Goal: Task Accomplishment & Management: Use online tool/utility

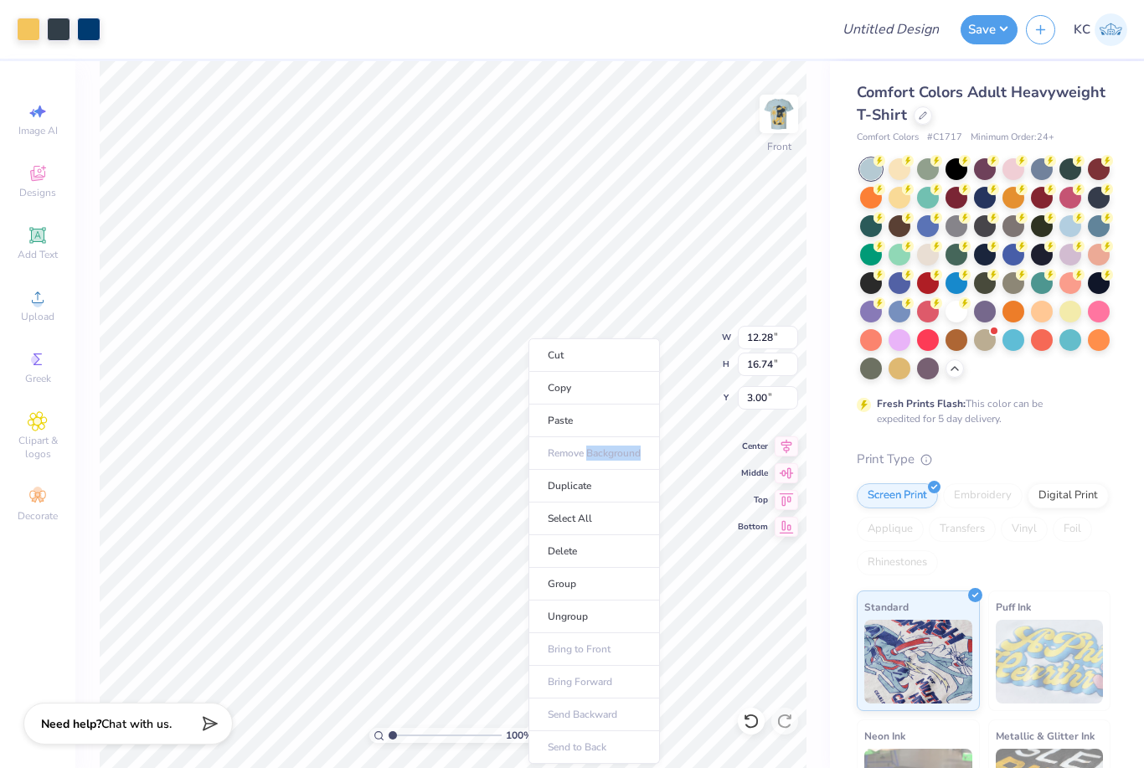
click at [621, 553] on li "Delete" at bounding box center [593, 551] width 131 height 33
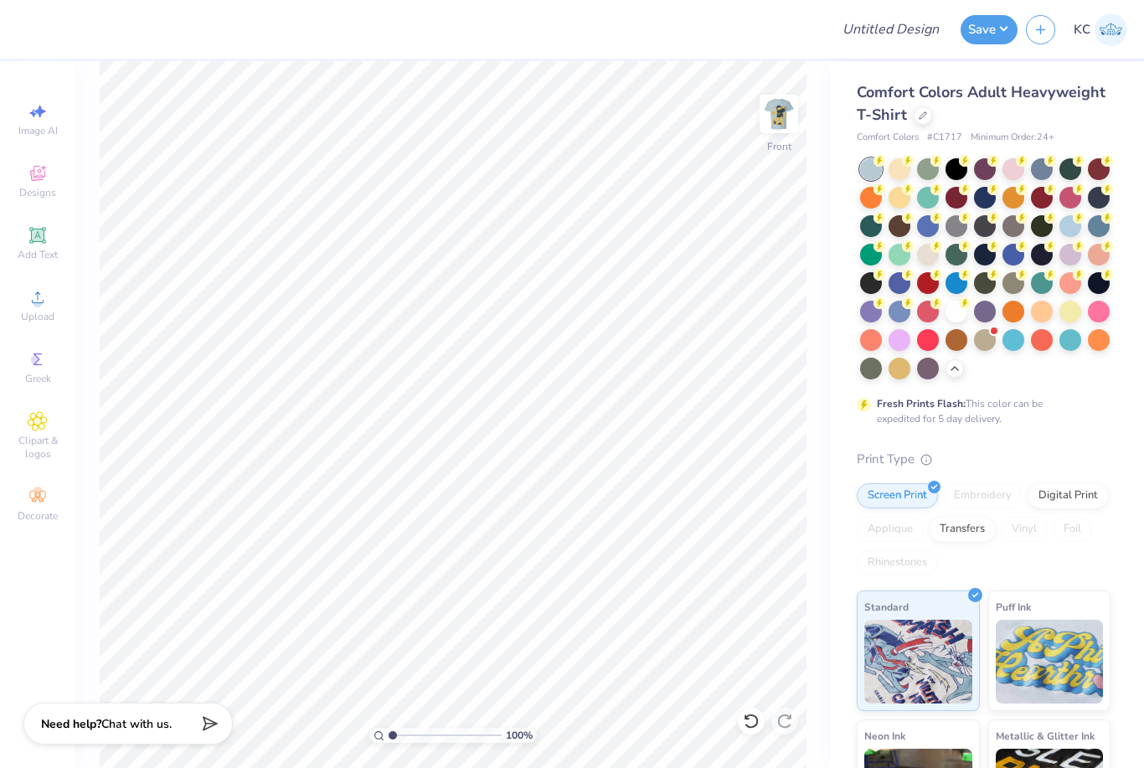
click at [37, 179] on icon at bounding box center [37, 175] width 13 height 11
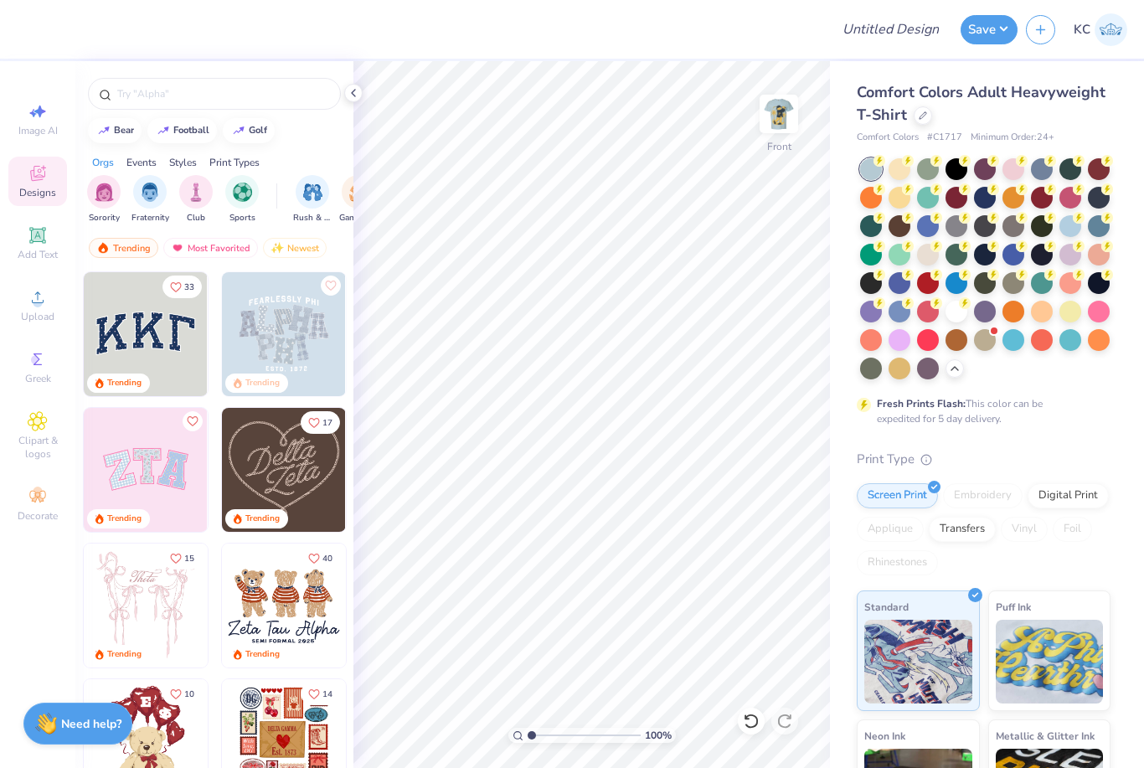
click at [38, 307] on circle at bounding box center [37, 302] width 9 height 9
click at [241, 102] on input "text" at bounding box center [223, 93] width 214 height 17
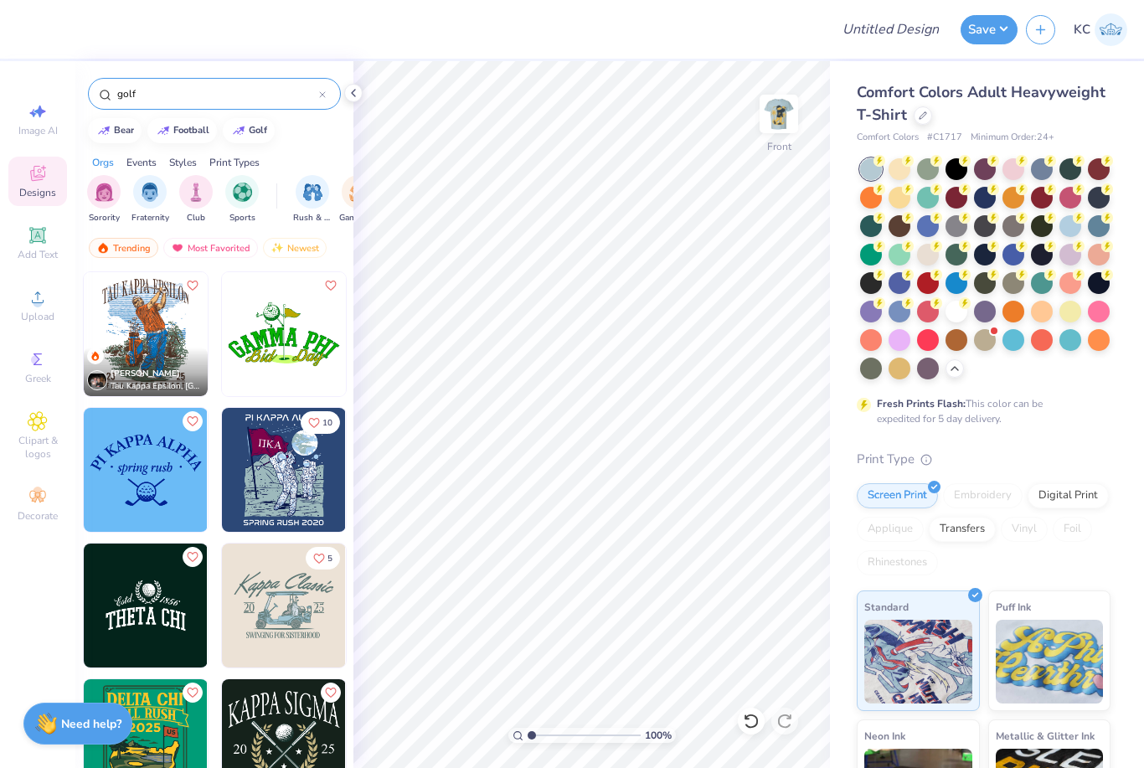
type input "golf"
click at [148, 324] on img at bounding box center [146, 334] width 124 height 124
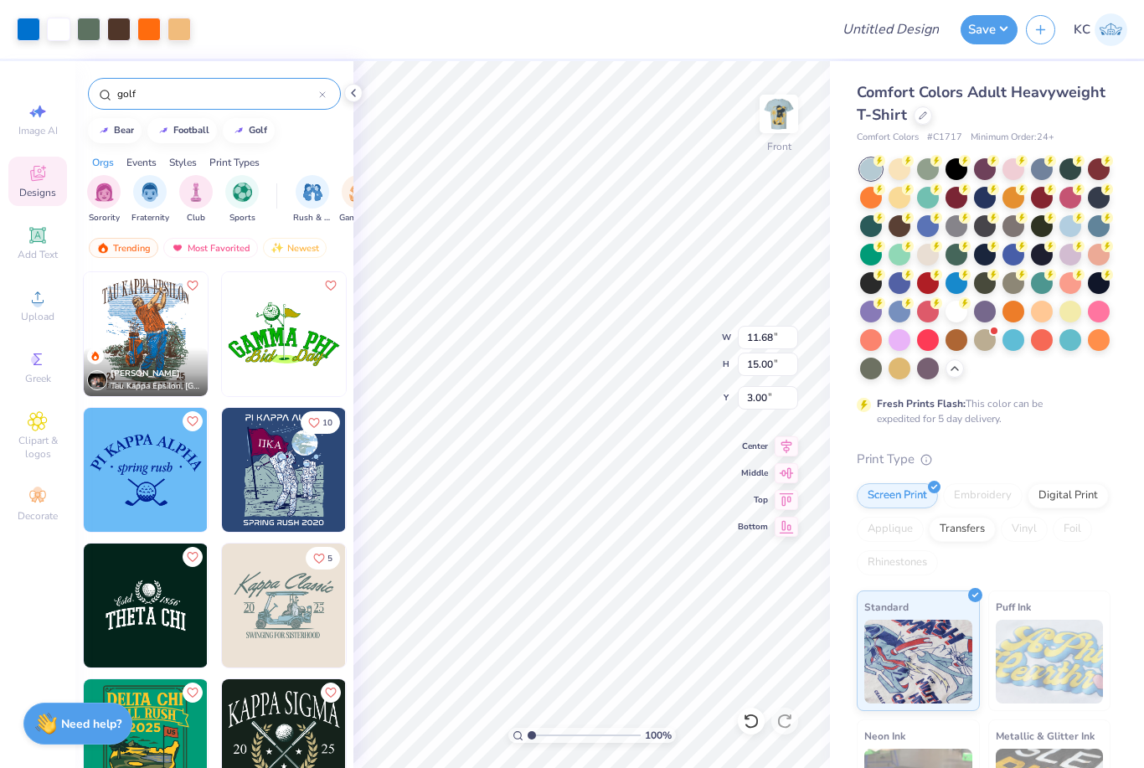
type input "5.49"
click at [898, 274] on div at bounding box center [900, 283] width 22 height 22
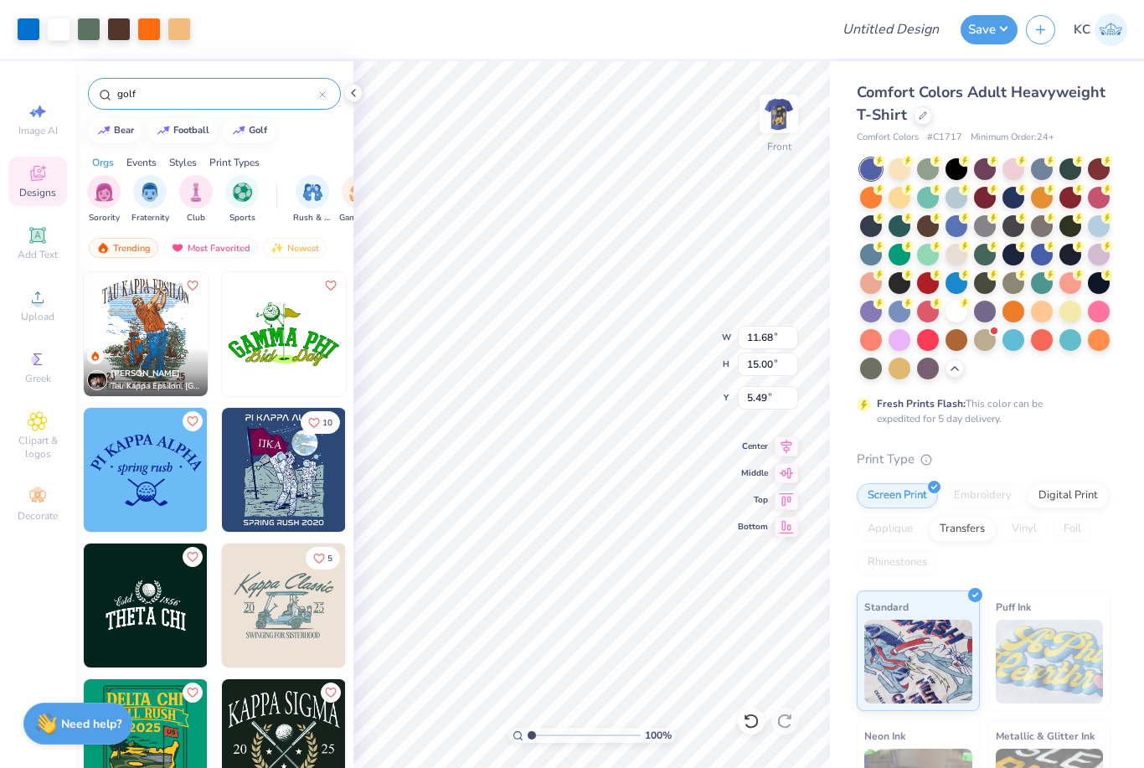
click at [883, 159] on icon at bounding box center [880, 161] width 6 height 8
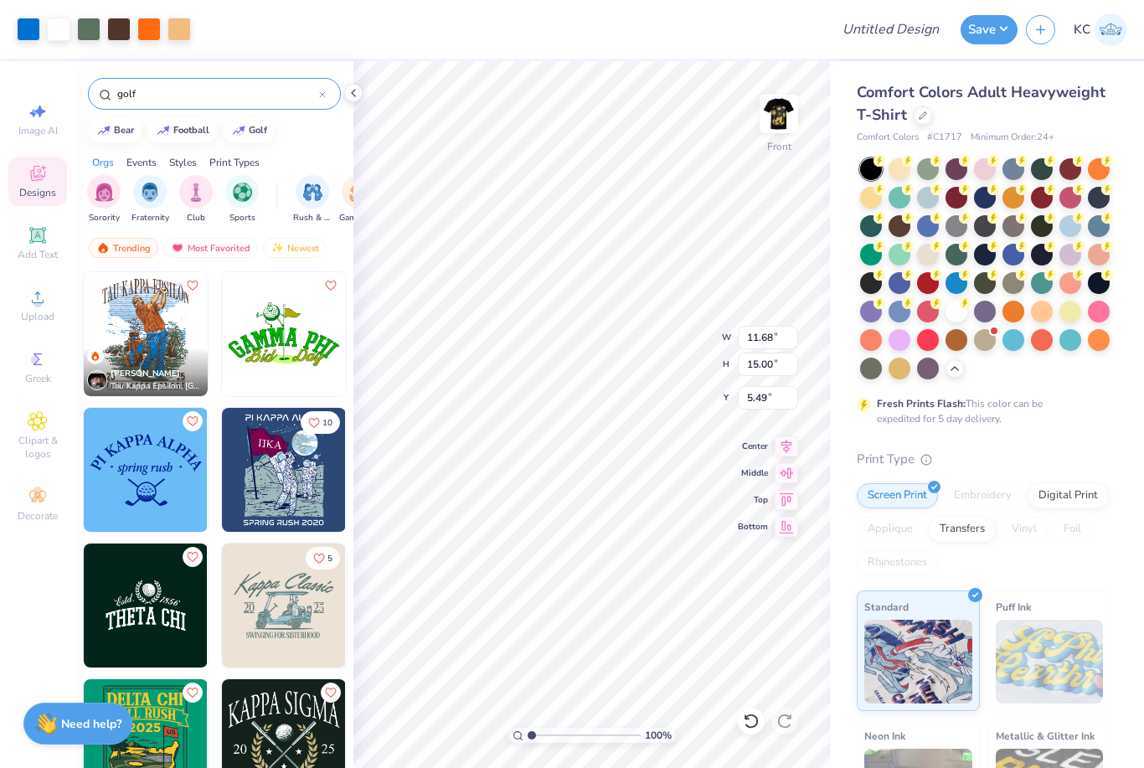
click at [1068, 314] on div at bounding box center [1070, 312] width 22 height 22
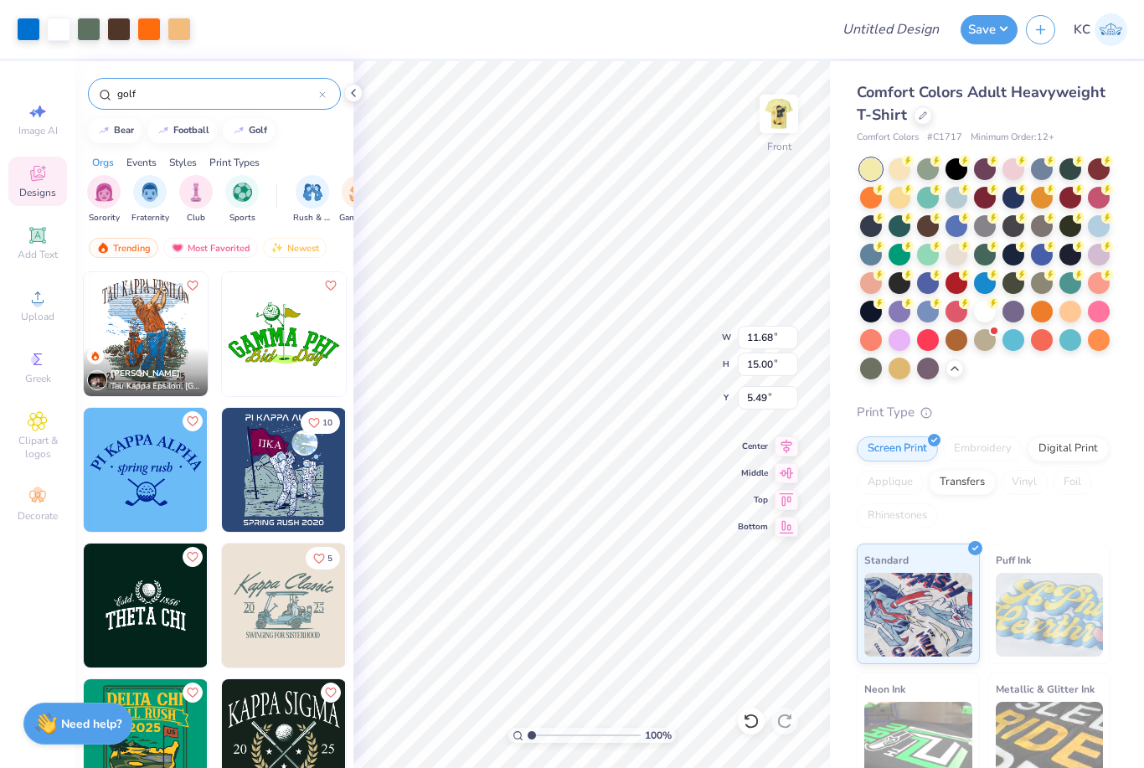
click at [908, 226] on div at bounding box center [900, 226] width 22 height 22
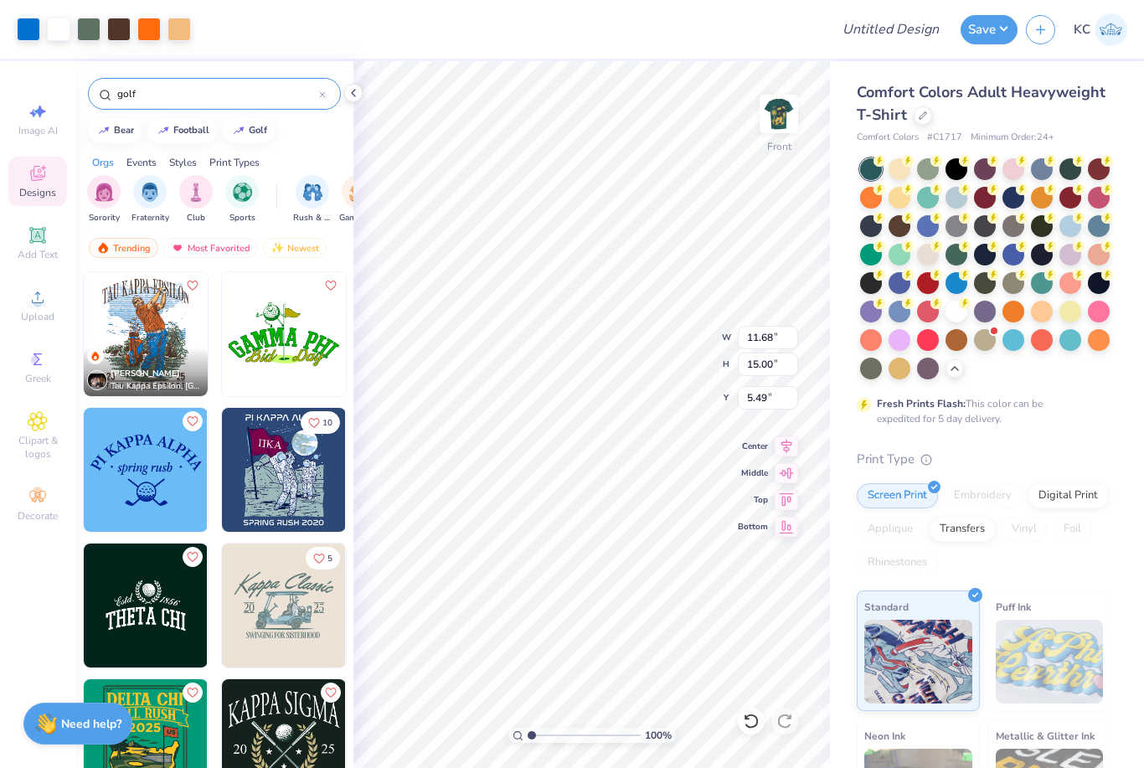
click at [1071, 161] on div at bounding box center [1070, 169] width 22 height 22
click at [1117, 127] on div "Comfort Colors Adult Heavyweight T-Shirt Comfort Colors # C1717 Minimum Order: …" at bounding box center [987, 515] width 314 height 908
click at [885, 167] on circle at bounding box center [880, 161] width 12 height 12
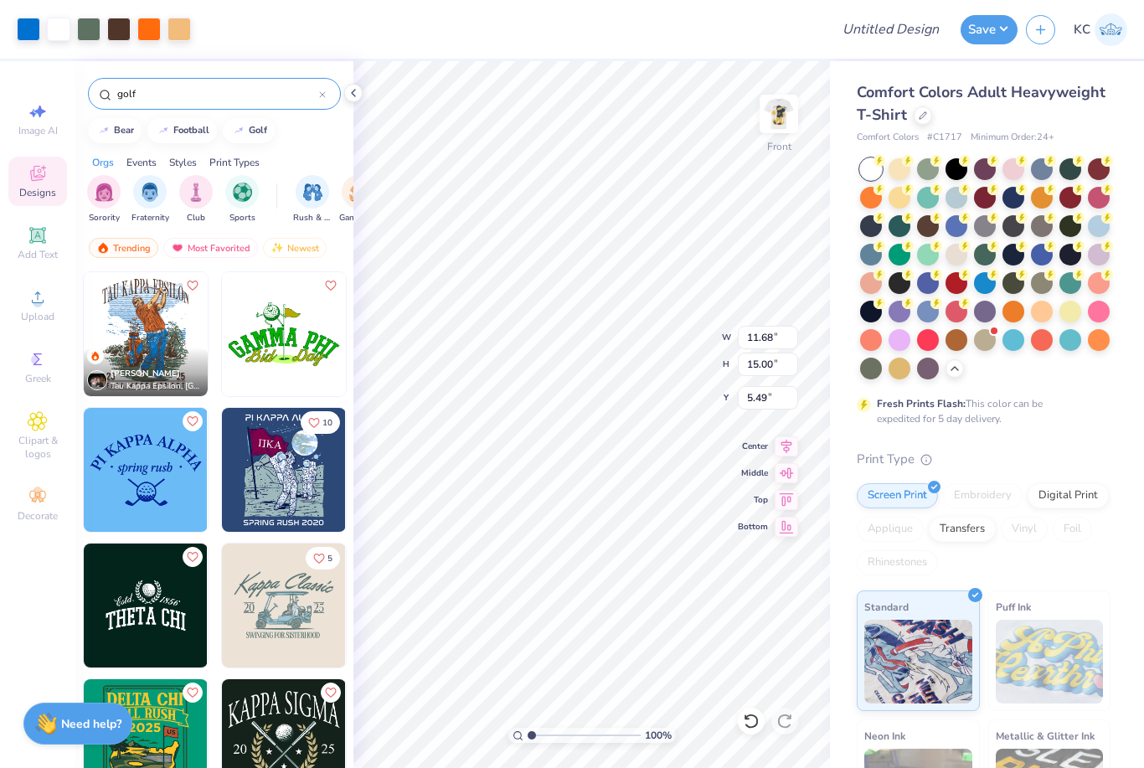
click at [902, 317] on div at bounding box center [900, 312] width 22 height 22
click at [964, 279] on div at bounding box center [957, 283] width 22 height 22
click at [933, 321] on div at bounding box center [985, 268] width 250 height 221
click at [941, 297] on icon at bounding box center [936, 303] width 12 height 12
click at [907, 165] on div at bounding box center [900, 169] width 22 height 22
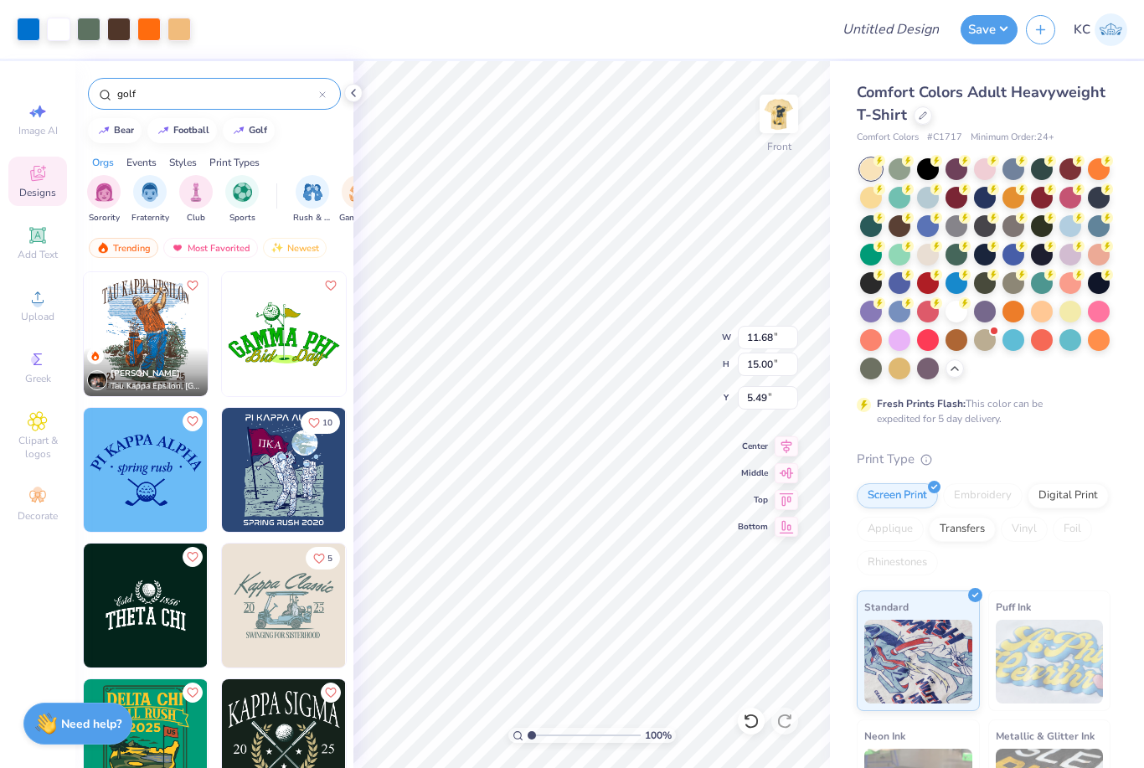
click at [986, 342] on div at bounding box center [985, 340] width 22 height 22
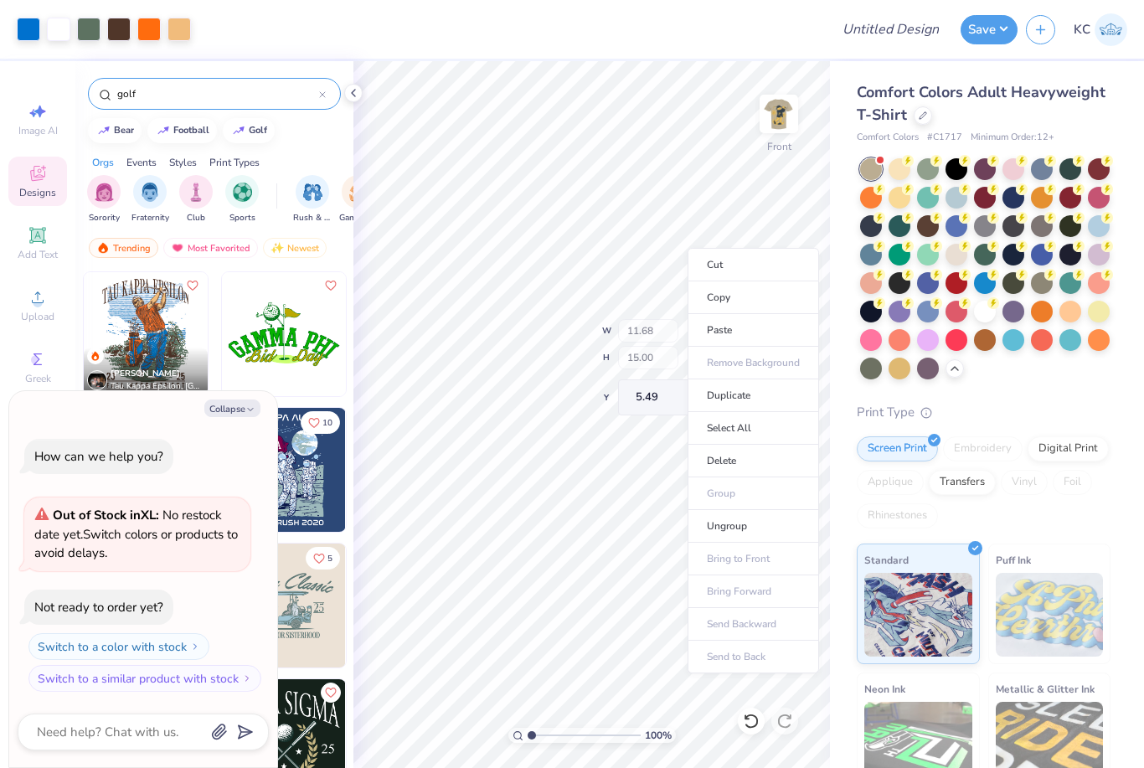
click at [1121, 105] on div "Comfort Colors Adult Heavyweight T-Shirt Comfort Colors # C1717 Minimum Order: …" at bounding box center [987, 491] width 314 height 861
click at [233, 407] on button "Collapse" at bounding box center [232, 408] width 56 height 18
type textarea "x"
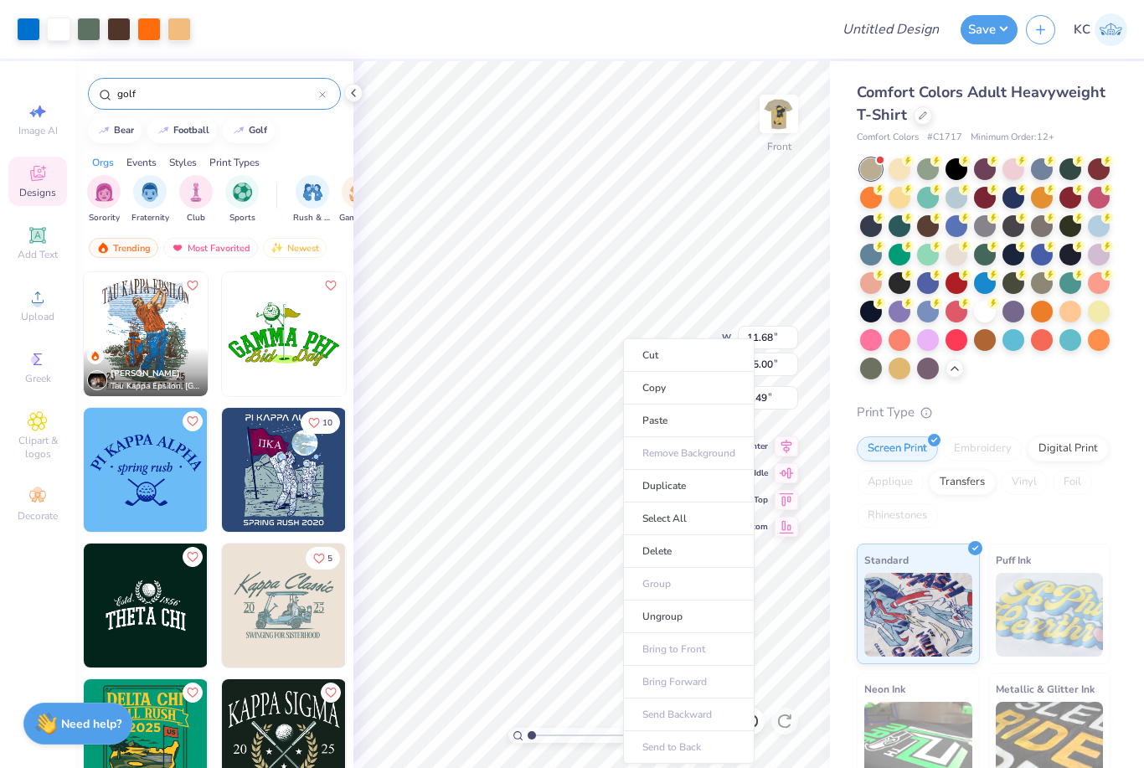
click at [715, 384] on li "Copy" at bounding box center [688, 388] width 131 height 33
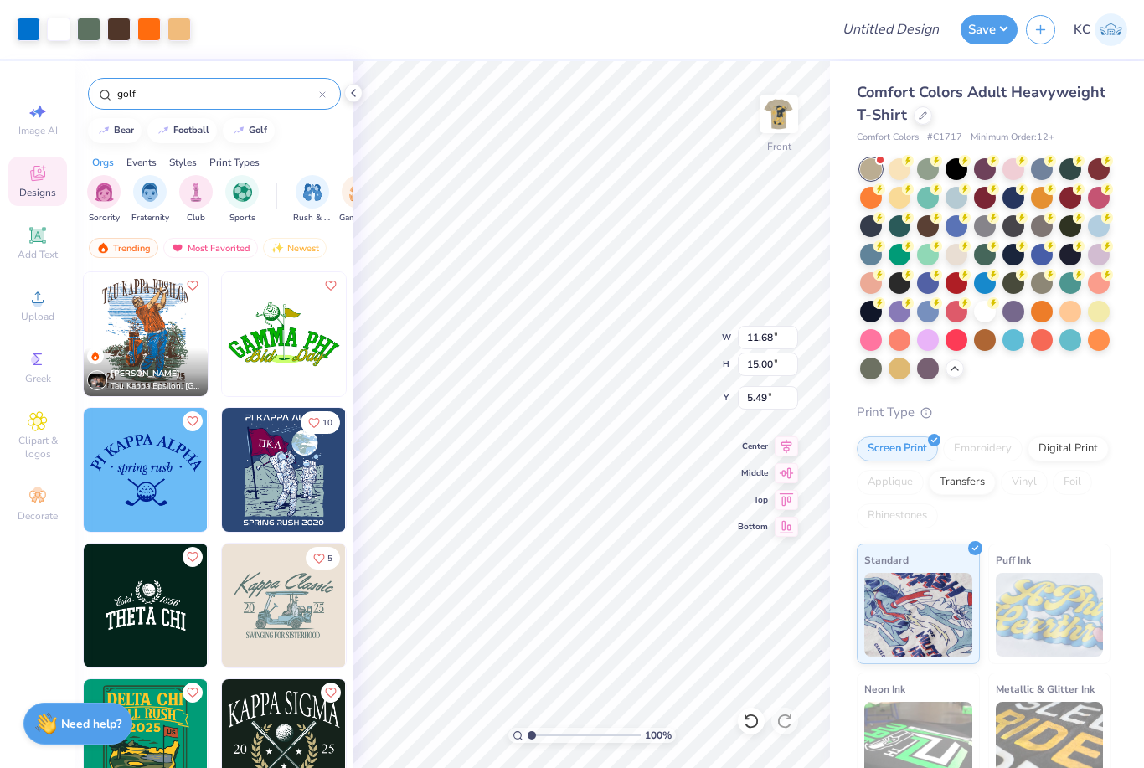
click at [23, 118] on div "Image AI" at bounding box center [37, 119] width 59 height 49
select select "4"
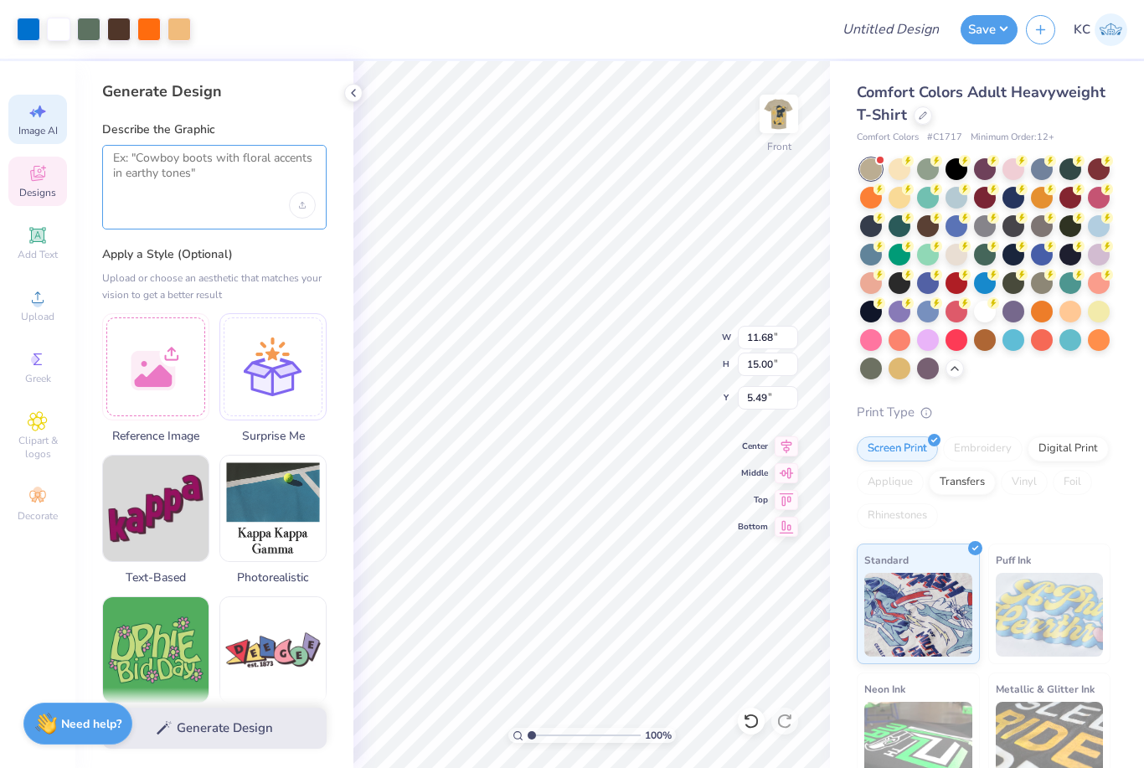
click at [229, 170] on textarea at bounding box center [214, 172] width 203 height 42
click at [229, 169] on textarea at bounding box center [214, 172] width 203 height 42
click at [227, 166] on textarea at bounding box center [214, 172] width 203 height 42
click at [309, 214] on div "Upload image" at bounding box center [302, 205] width 27 height 27
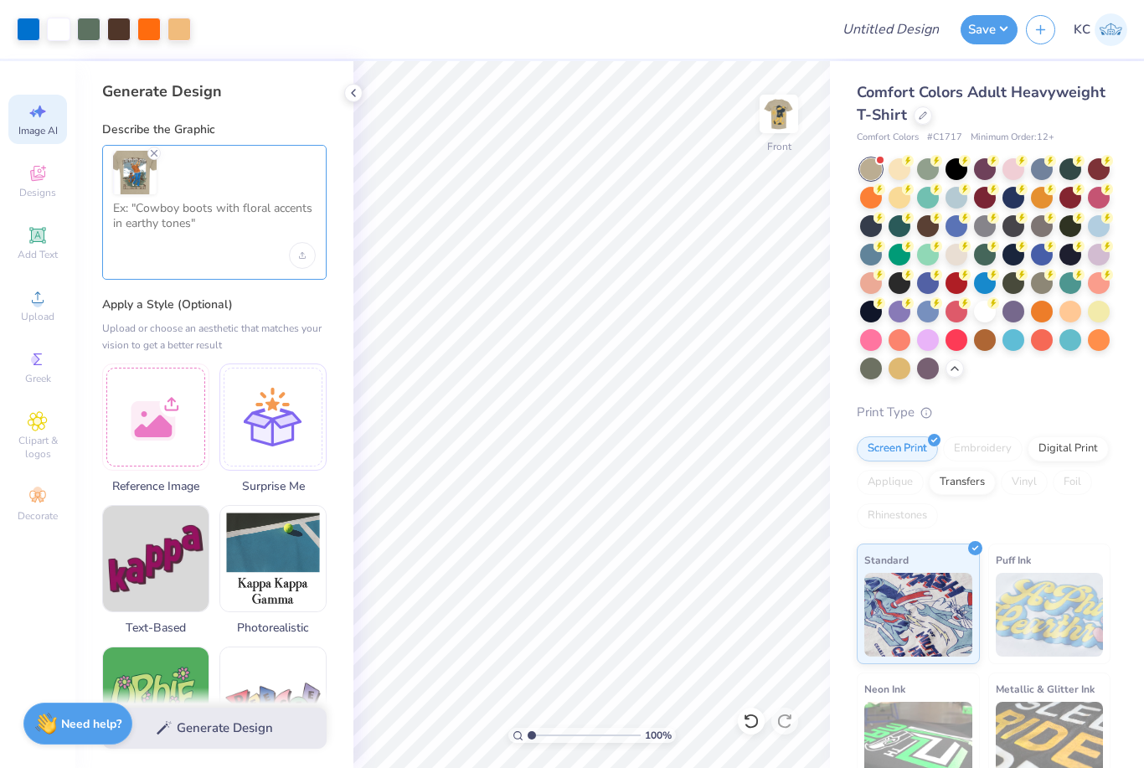
click at [216, 212] on textarea at bounding box center [214, 222] width 203 height 42
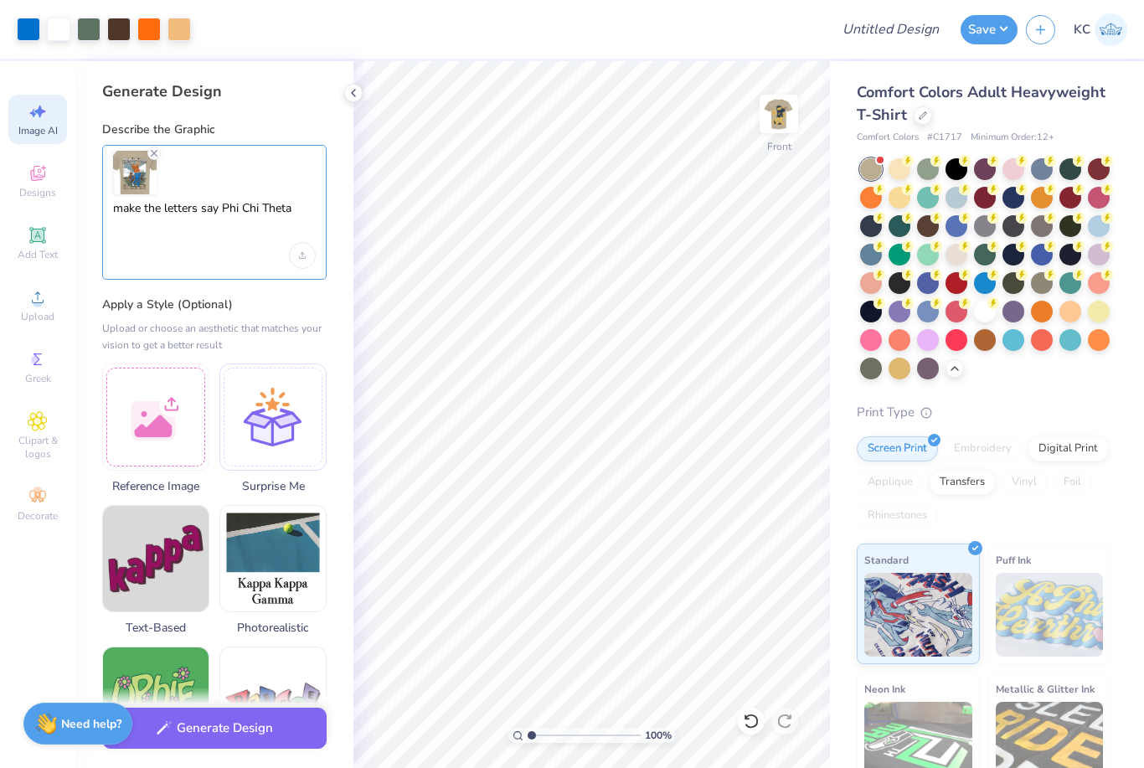
type textarea "make the letters say Phi Chi Theta"
click at [269, 712] on button "Generate Design" at bounding box center [214, 728] width 224 height 41
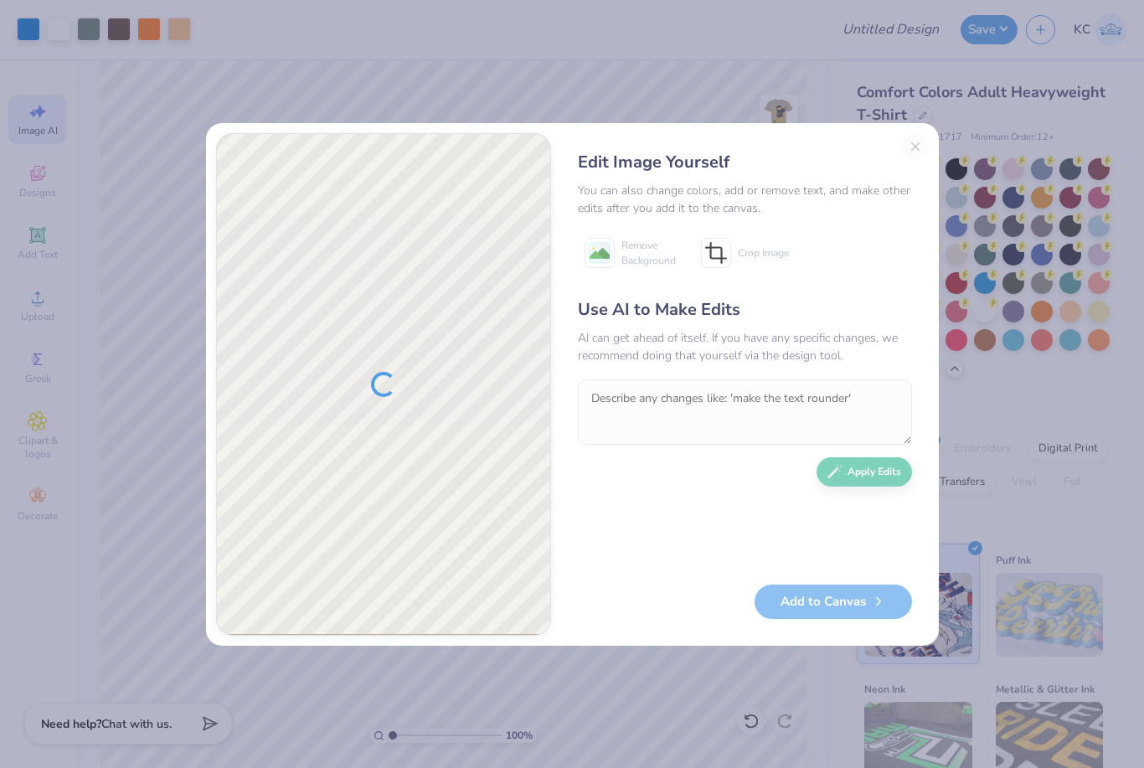
click at [915, 134] on div "Edit Image Yourself You can also change colors, add or remove text, and make ot…" at bounding box center [745, 384] width 368 height 503
click at [920, 152] on div "Edit Image Yourself You can also change colors, add or remove text, and make ot…" at bounding box center [745, 384] width 368 height 503
click at [910, 141] on div "Edit Image Yourself You can also change colors, add or remove text, and make ot…" at bounding box center [745, 384] width 368 height 503
click at [913, 153] on div "Edit Image Yourself You can also change colors, add or remove text, and make ot…" at bounding box center [745, 384] width 368 height 503
click at [912, 152] on div "Edit Image Yourself You can also change colors, add or remove text, and make ot…" at bounding box center [745, 384] width 368 height 503
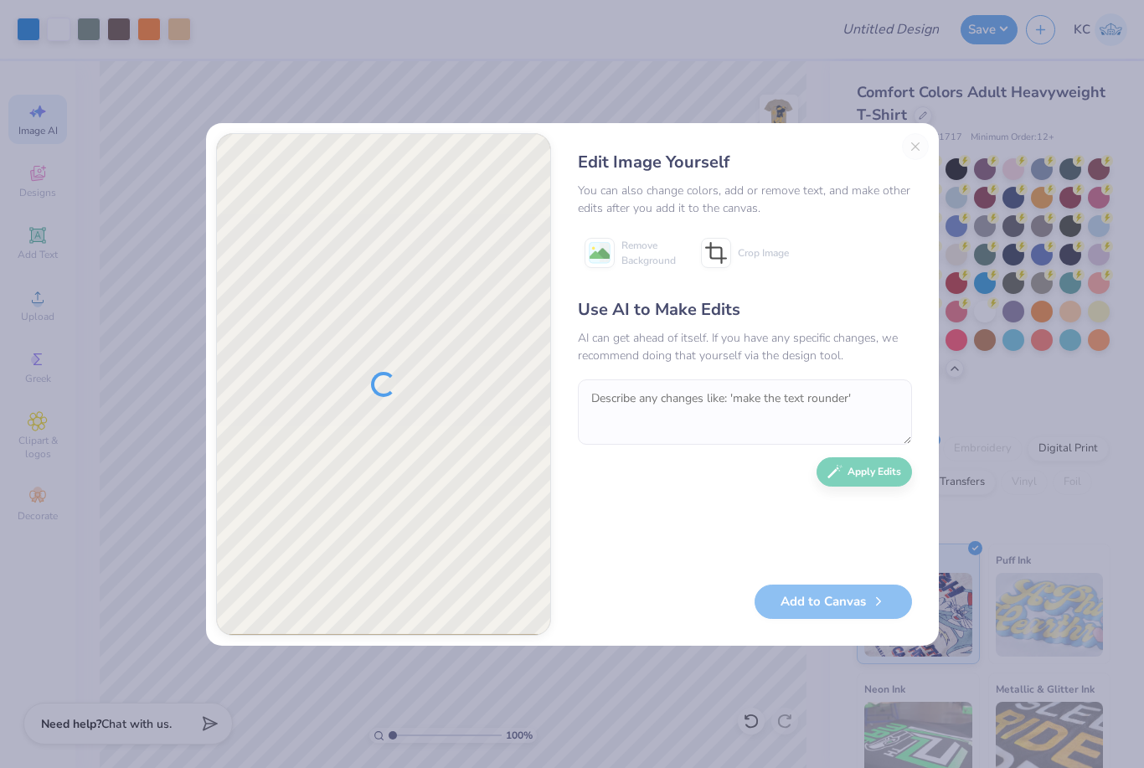
click at [866, 345] on div "AI can get ahead of itself. If you have any specific changes, we recommend doin…" at bounding box center [745, 346] width 334 height 35
click at [861, 331] on div "AI can get ahead of itself. If you have any specific changes, we recommend doin…" at bounding box center [745, 346] width 334 height 35
click at [910, 147] on div "Edit Image Yourself You can also change colors, add or remove text, and make ot…" at bounding box center [745, 384] width 368 height 503
click at [59, 98] on div "Edit Image Yourself You can also change colors, add or remove text, and make ot…" at bounding box center [572, 384] width 1144 height 768
click at [916, 139] on div "Edit Image Yourself You can also change colors, add or remove text, and make ot…" at bounding box center [745, 384] width 368 height 503
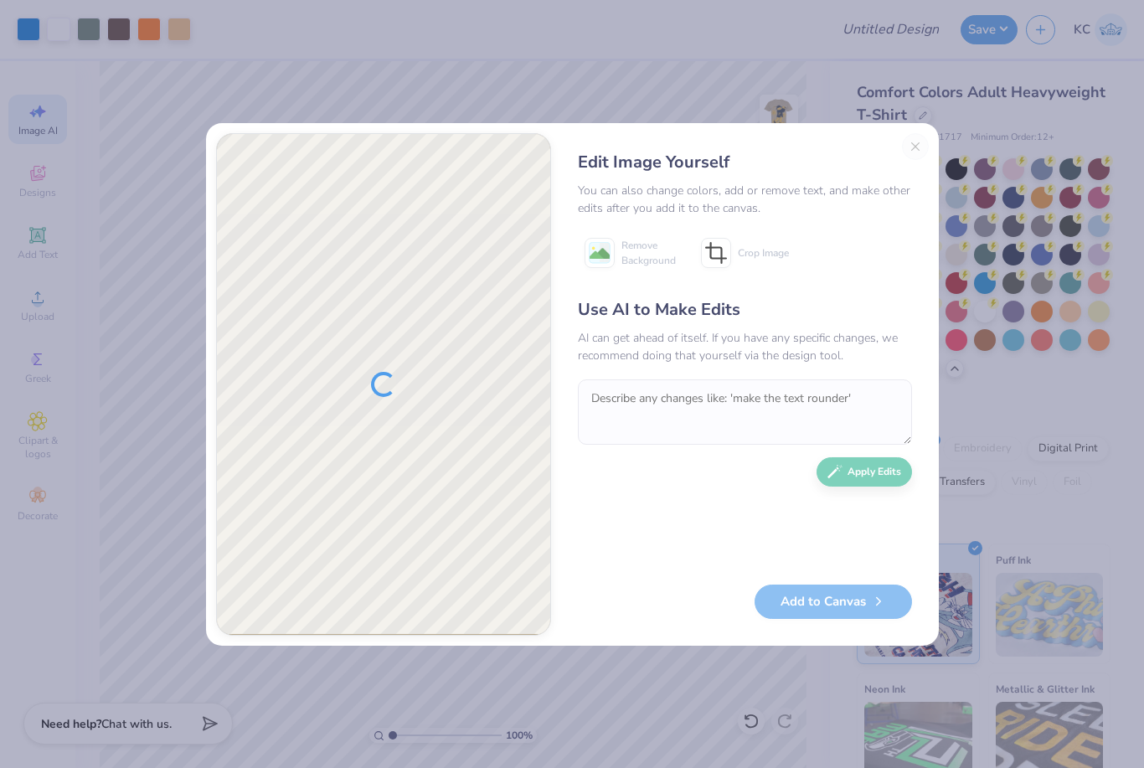
click at [923, 141] on div "Edit Image Yourself You can also change colors, add or remove text, and make ot…" at bounding box center [745, 384] width 368 height 503
click at [914, 143] on div "Edit Image Yourself You can also change colors, add or remove text, and make ot…" at bounding box center [745, 384] width 368 height 503
click at [921, 145] on div "Edit Image Yourself You can also change colors, add or remove text, and make ot…" at bounding box center [745, 384] width 368 height 503
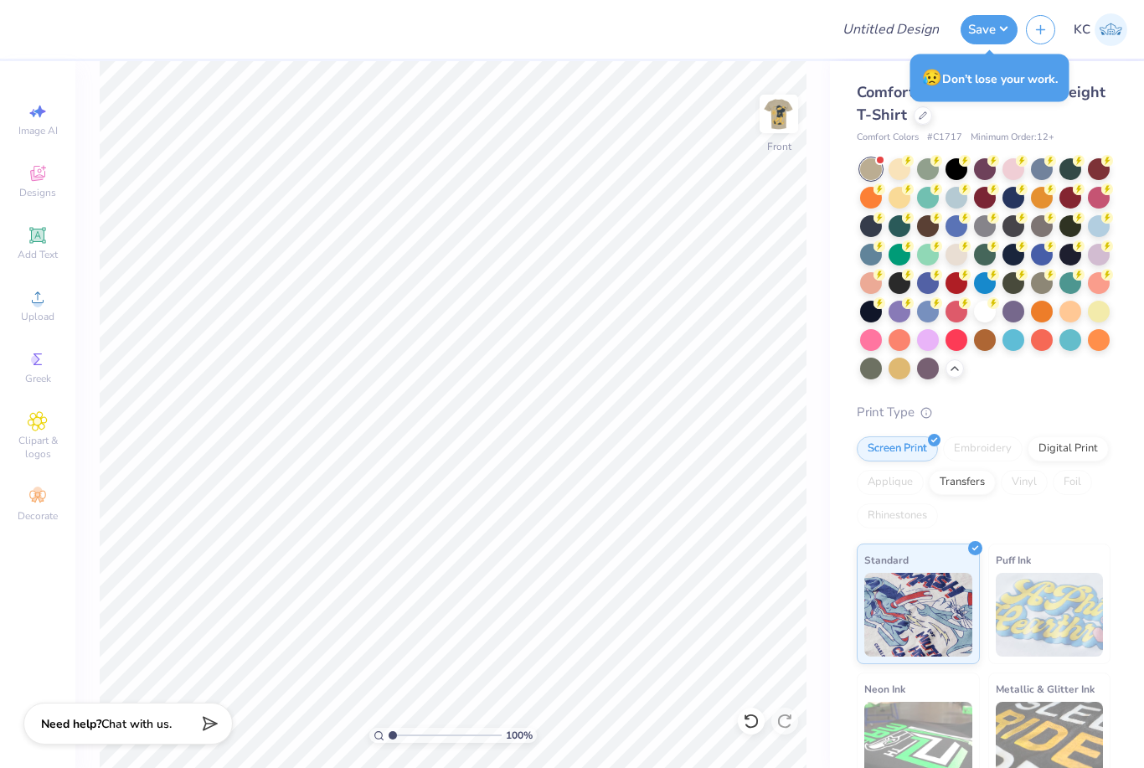
click at [783, 115] on img at bounding box center [779, 114] width 34 height 34
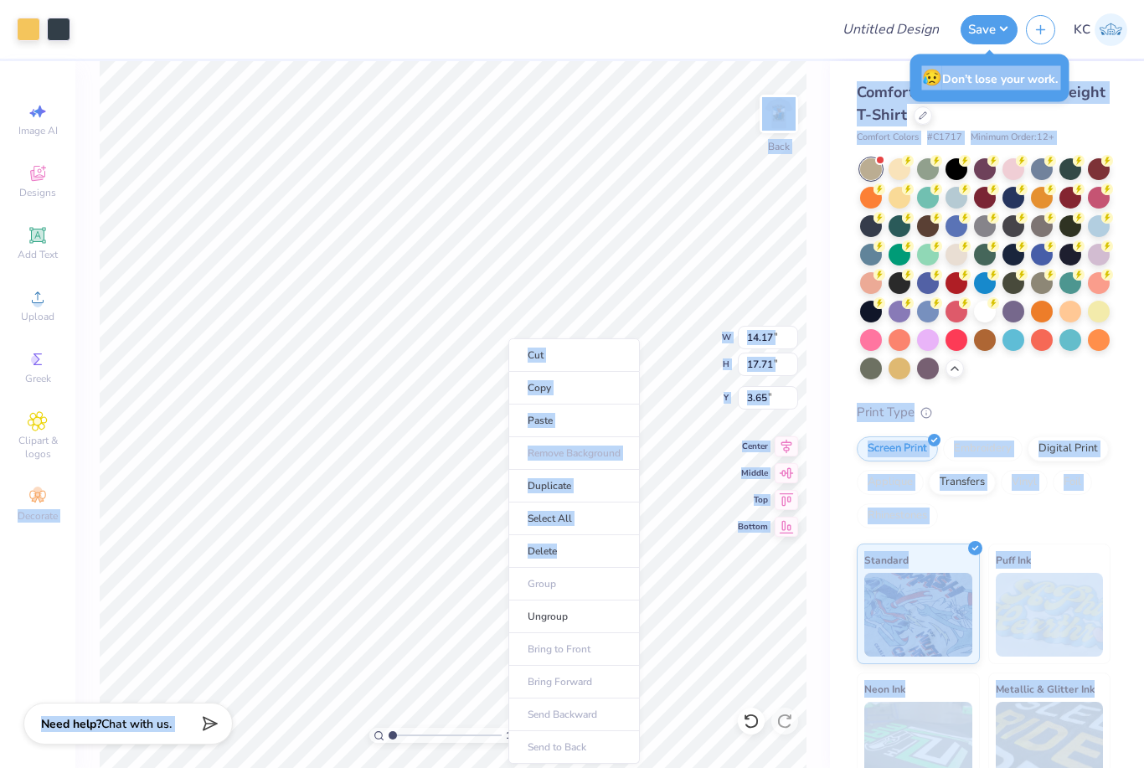
click at [615, 548] on li "Delete" at bounding box center [573, 551] width 131 height 33
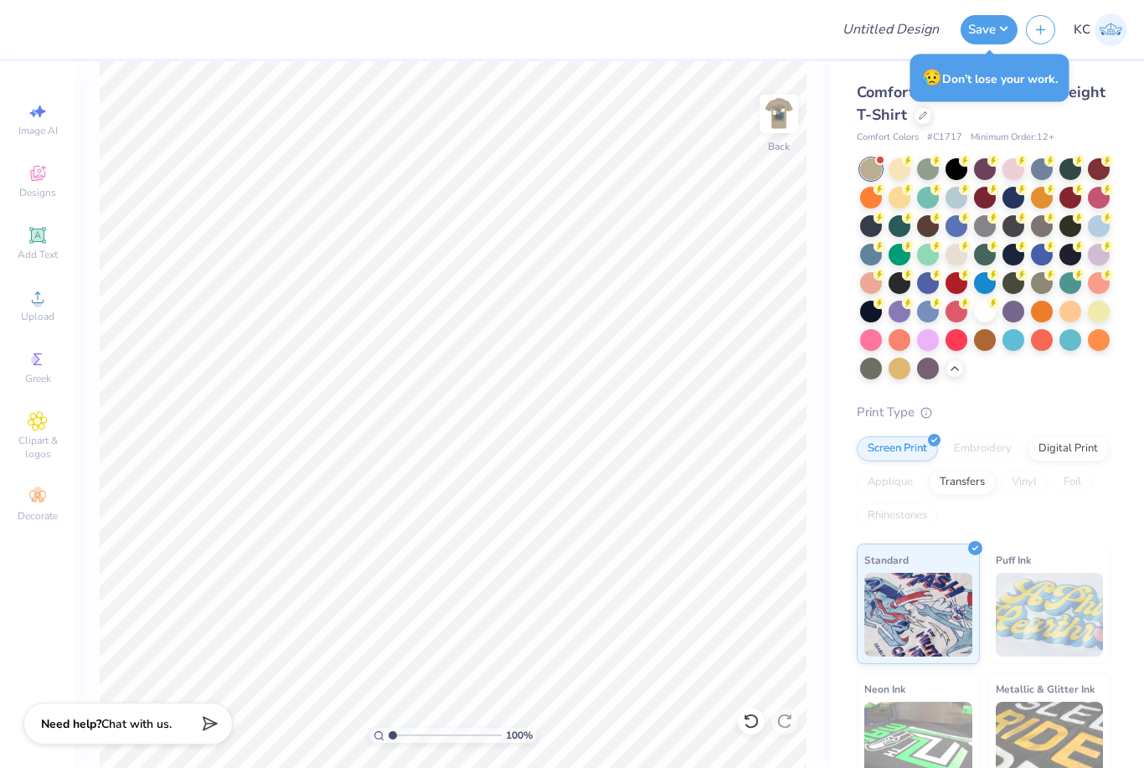
click at [785, 129] on img at bounding box center [779, 114] width 34 height 34
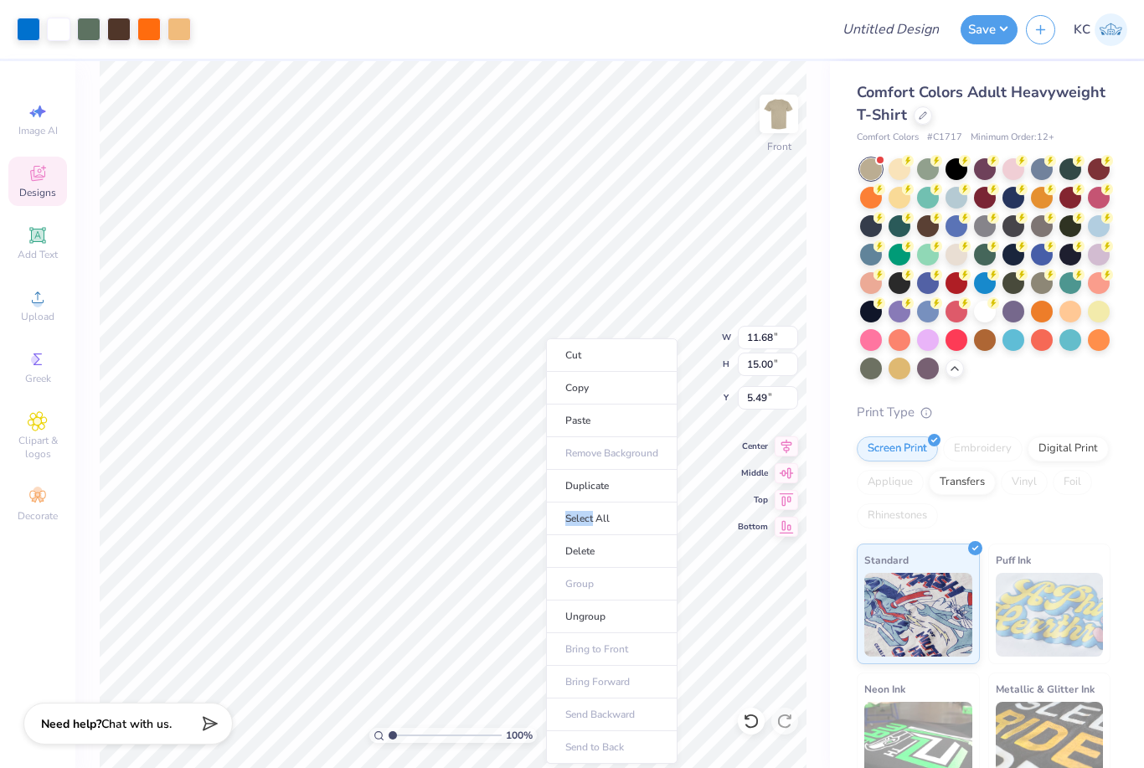
click at [635, 551] on li "Delete" at bounding box center [611, 551] width 131 height 33
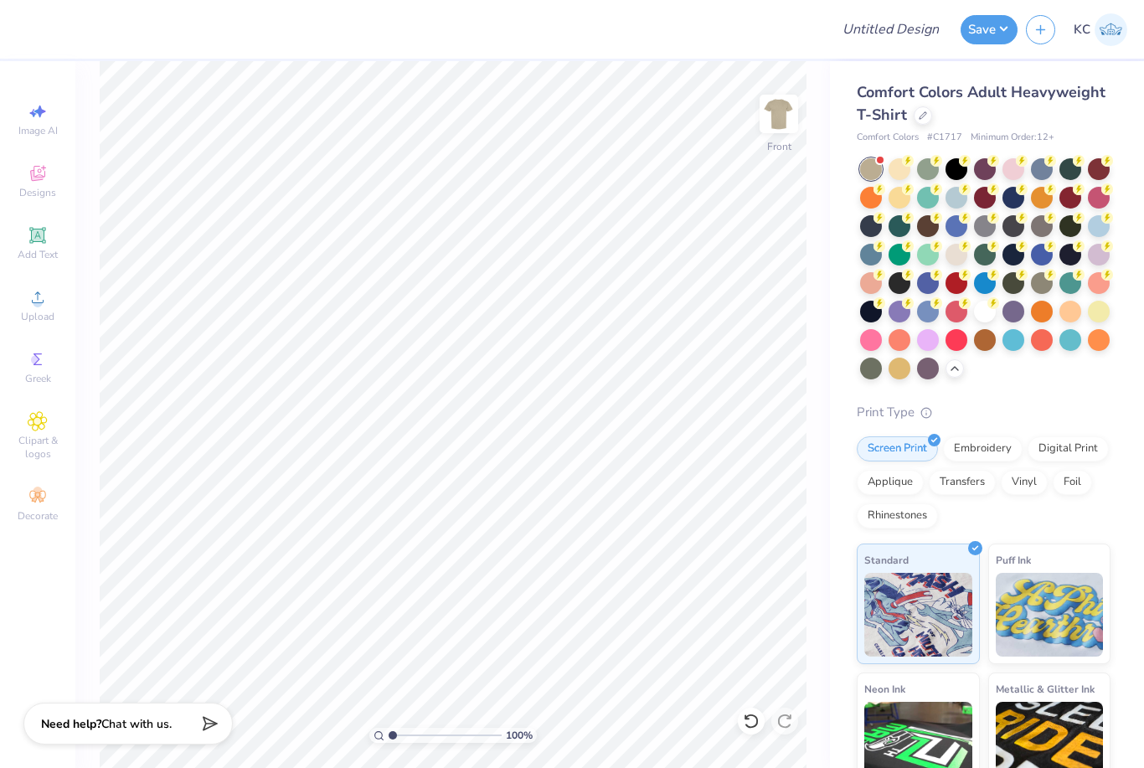
click at [26, 296] on div "Upload" at bounding box center [37, 305] width 59 height 49
click at [53, 307] on div "Upload" at bounding box center [37, 305] width 59 height 49
click at [19, 311] on div "Upload" at bounding box center [37, 305] width 59 height 49
click at [34, 303] on icon at bounding box center [38, 297] width 12 height 12
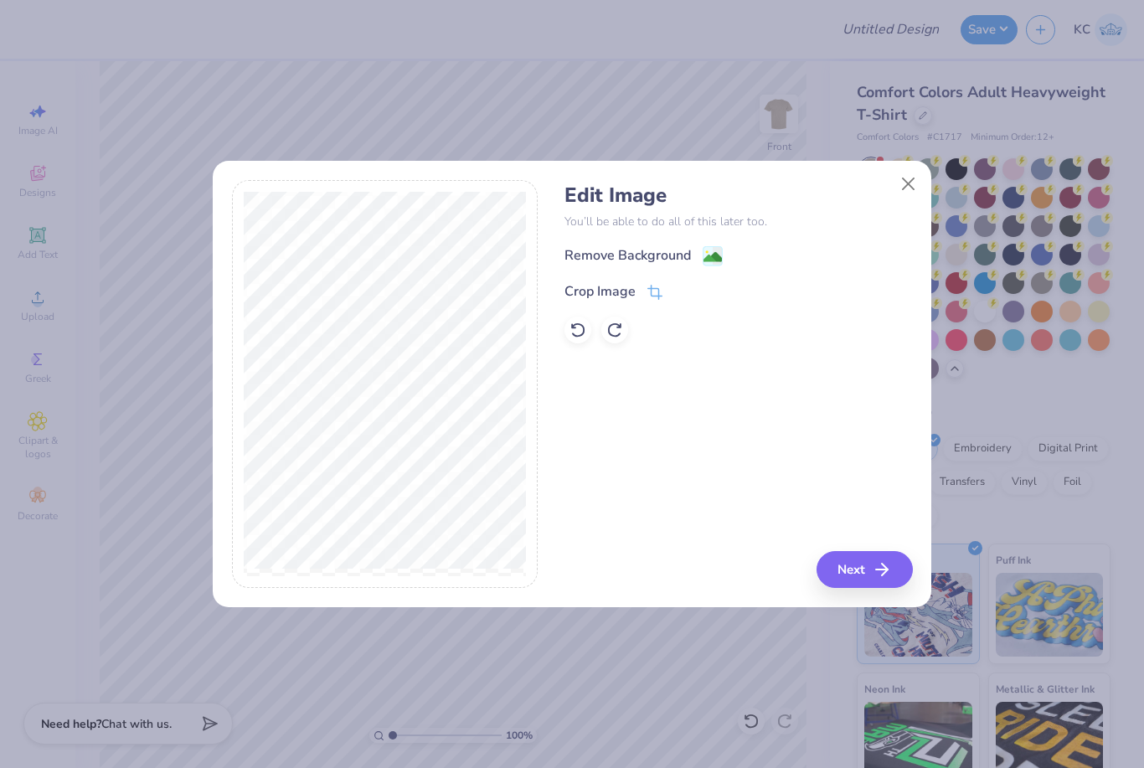
click at [662, 286] on icon at bounding box center [654, 292] width 15 height 15
click at [482, 606] on div "Edit Image You’ll be able to do all of this later too. Remove Background Crop I…" at bounding box center [572, 393] width 719 height 427
click at [685, 296] on button at bounding box center [683, 291] width 18 height 18
click at [711, 251] on image at bounding box center [713, 257] width 18 height 18
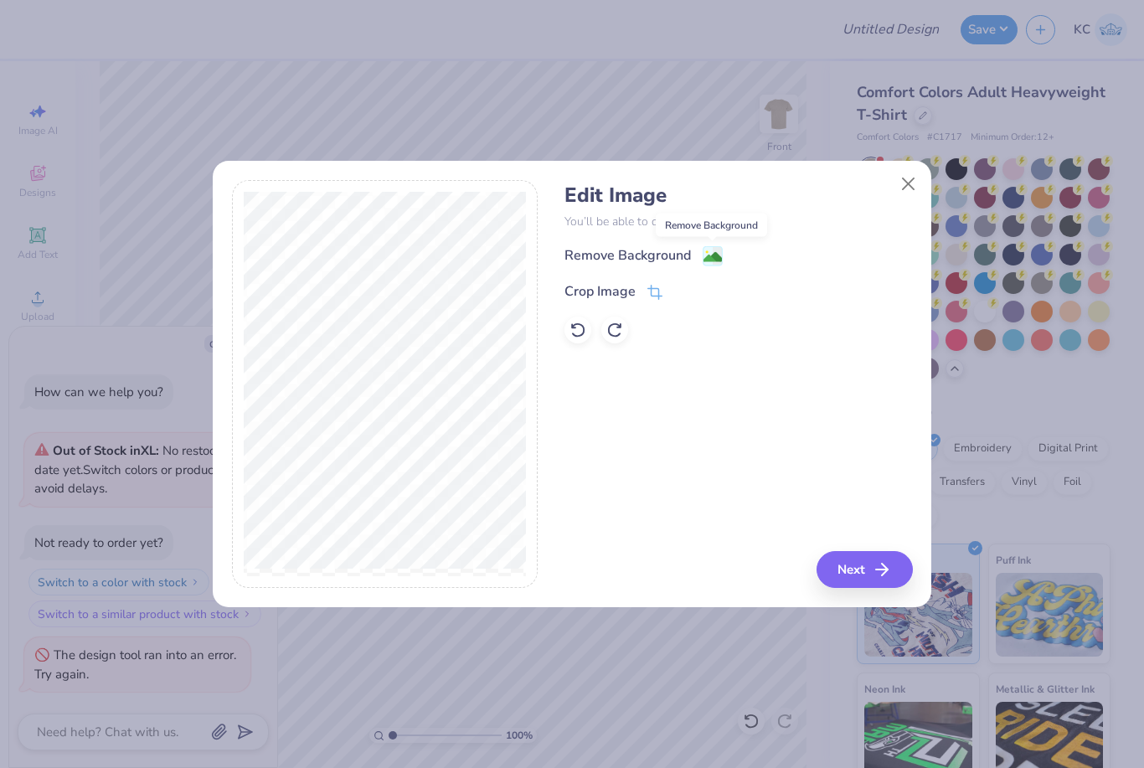
click at [844, 585] on button "Next" at bounding box center [865, 569] width 96 height 37
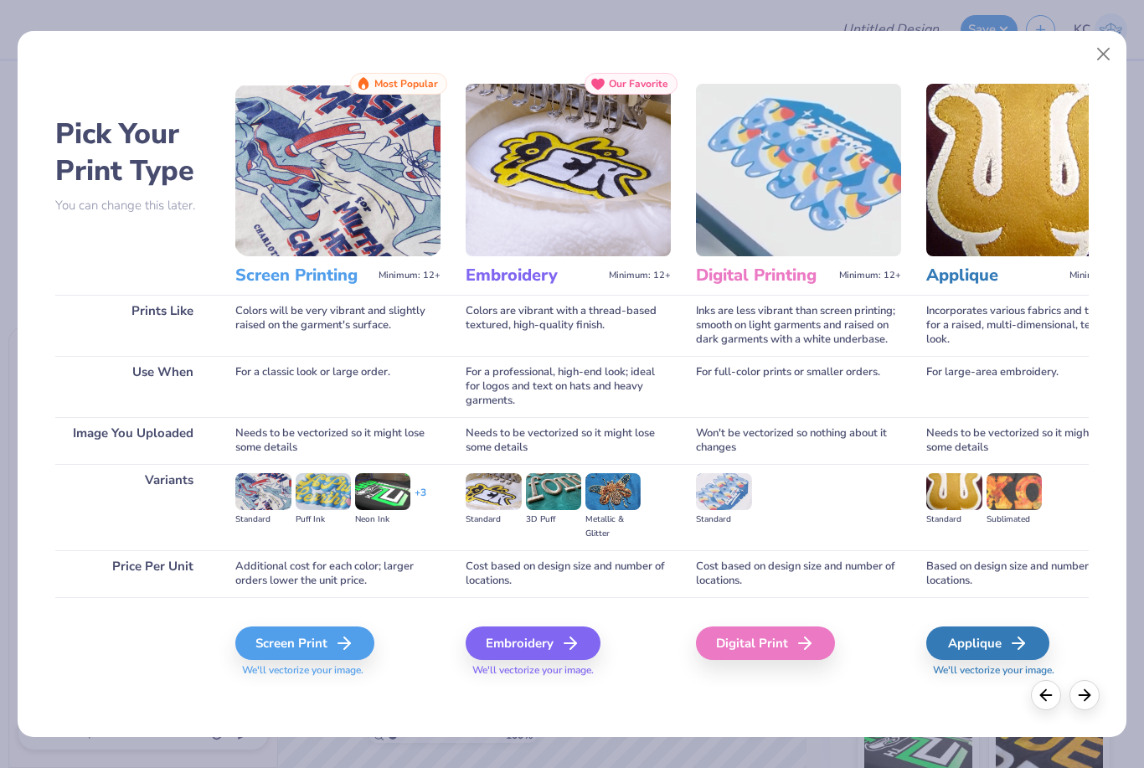
click at [271, 629] on div "Screen Print" at bounding box center [304, 643] width 139 height 34
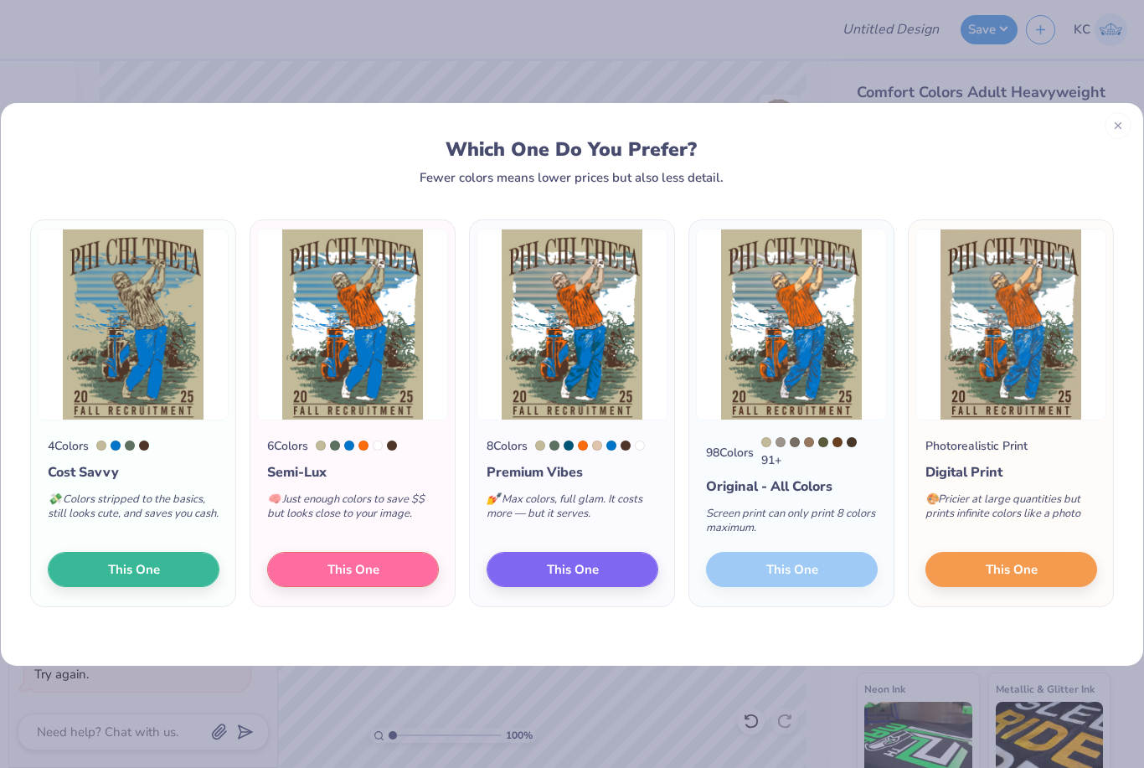
click at [340, 576] on span "This One" at bounding box center [353, 568] width 52 height 19
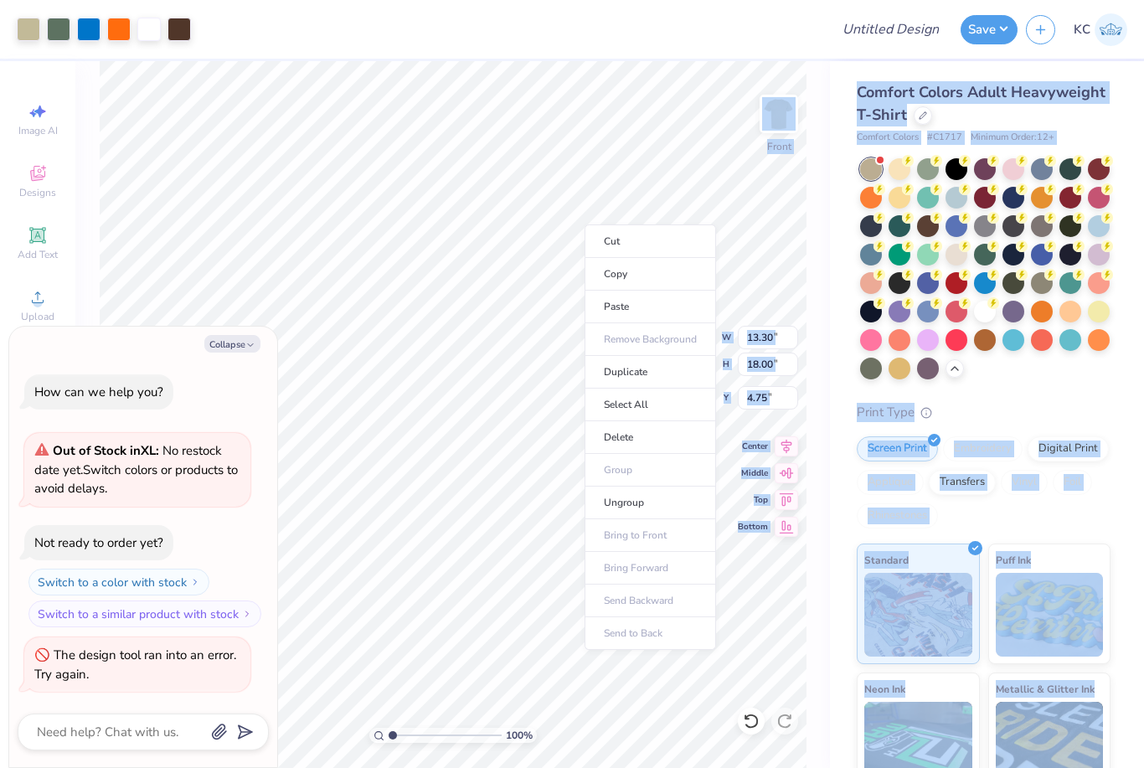
click at [687, 428] on li "Delete" at bounding box center [650, 437] width 131 height 33
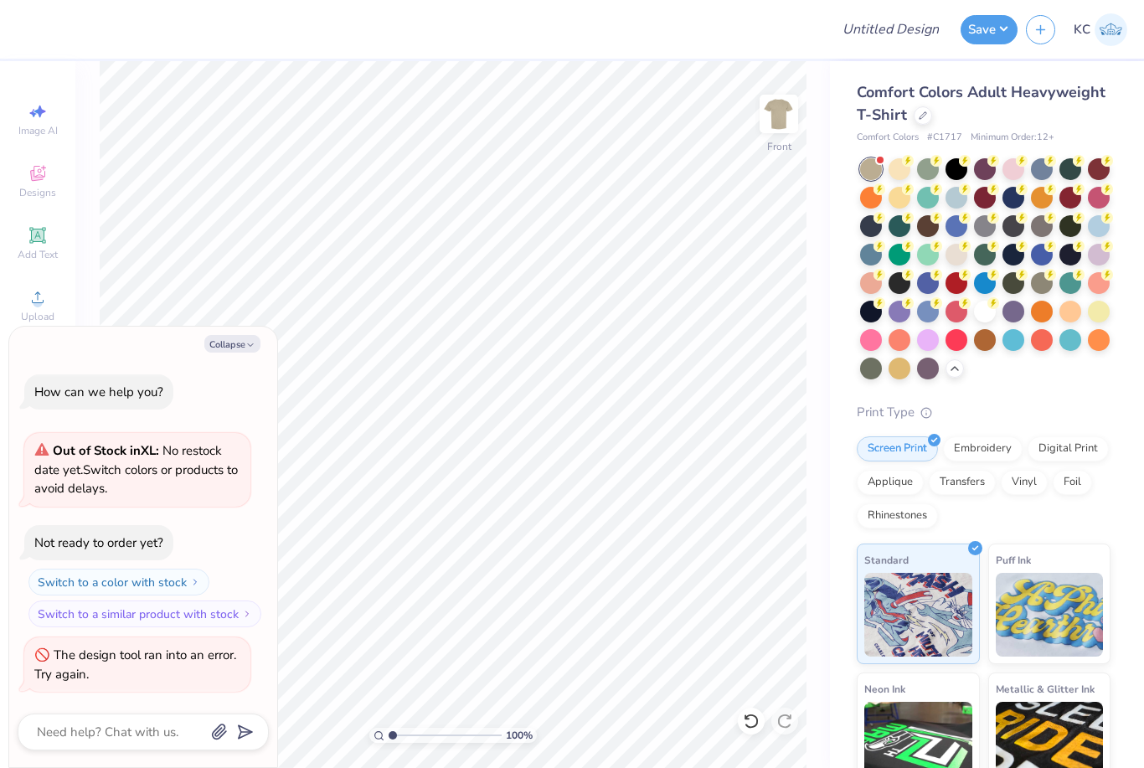
click at [229, 343] on button "Collapse" at bounding box center [232, 344] width 56 height 18
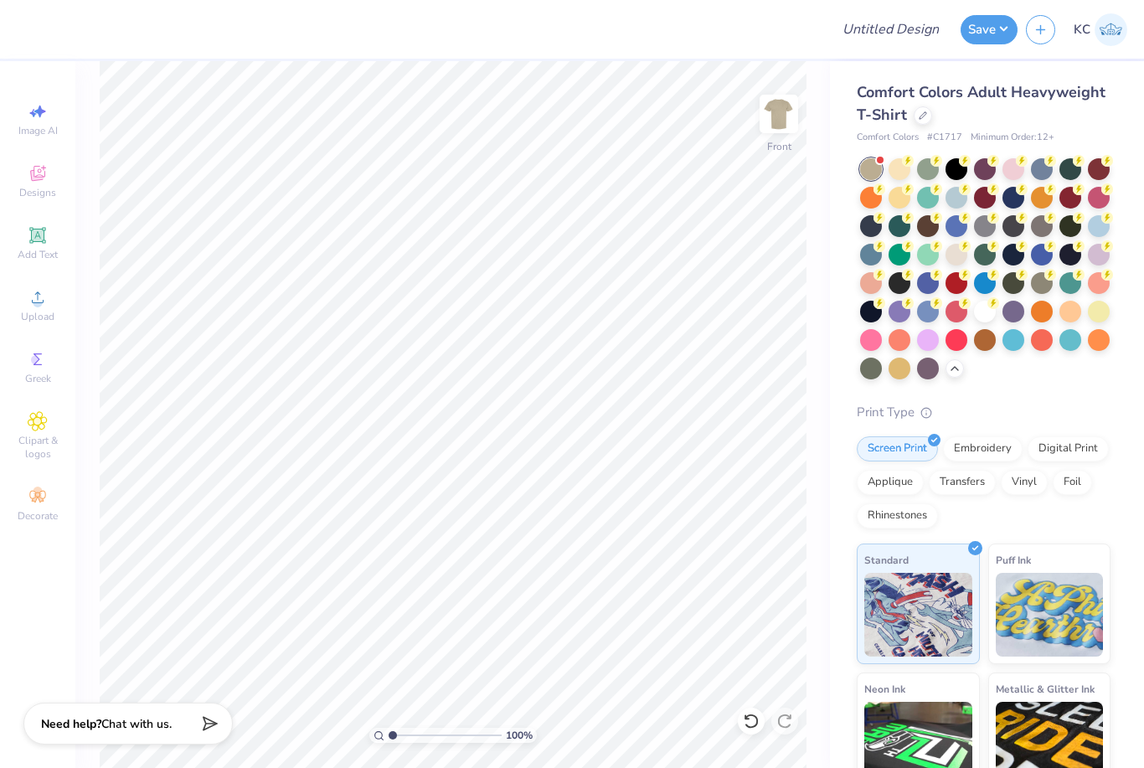
click at [751, 718] on icon at bounding box center [751, 721] width 17 height 17
click at [894, 164] on div at bounding box center [900, 169] width 22 height 22
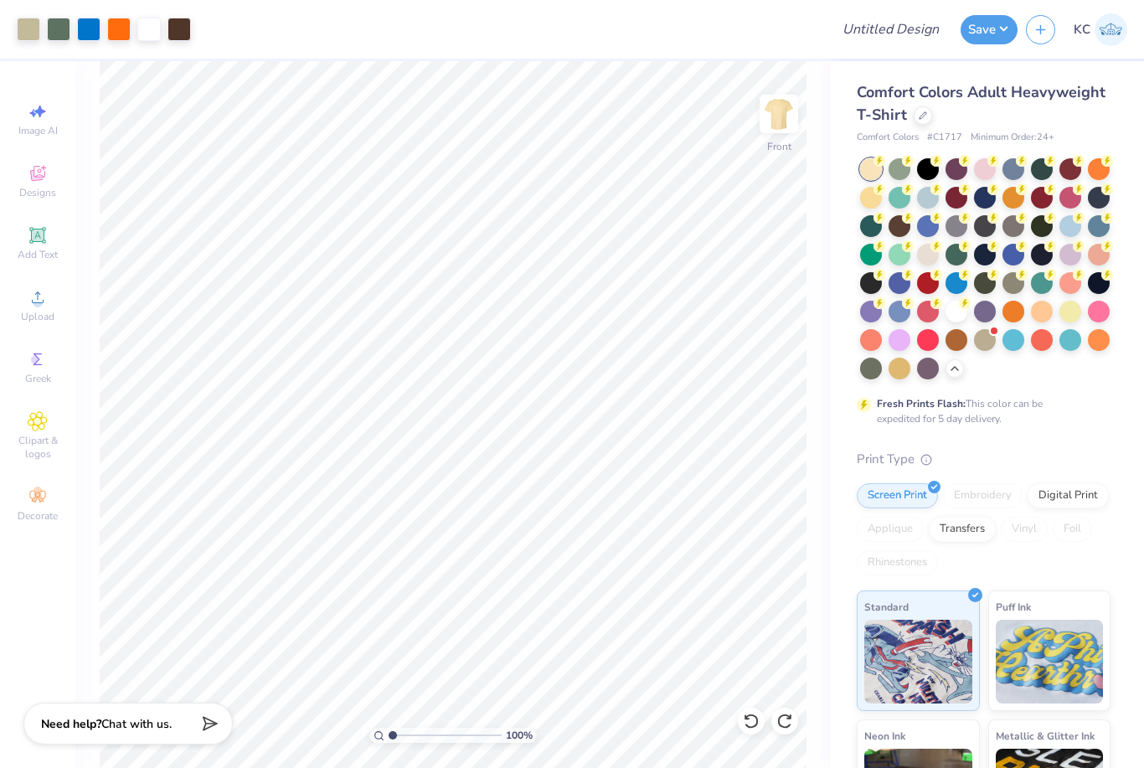
click at [878, 167] on div at bounding box center [871, 169] width 22 height 22
click at [764, 113] on img at bounding box center [779, 114] width 34 height 34
click at [36, 301] on icon at bounding box center [38, 297] width 20 height 20
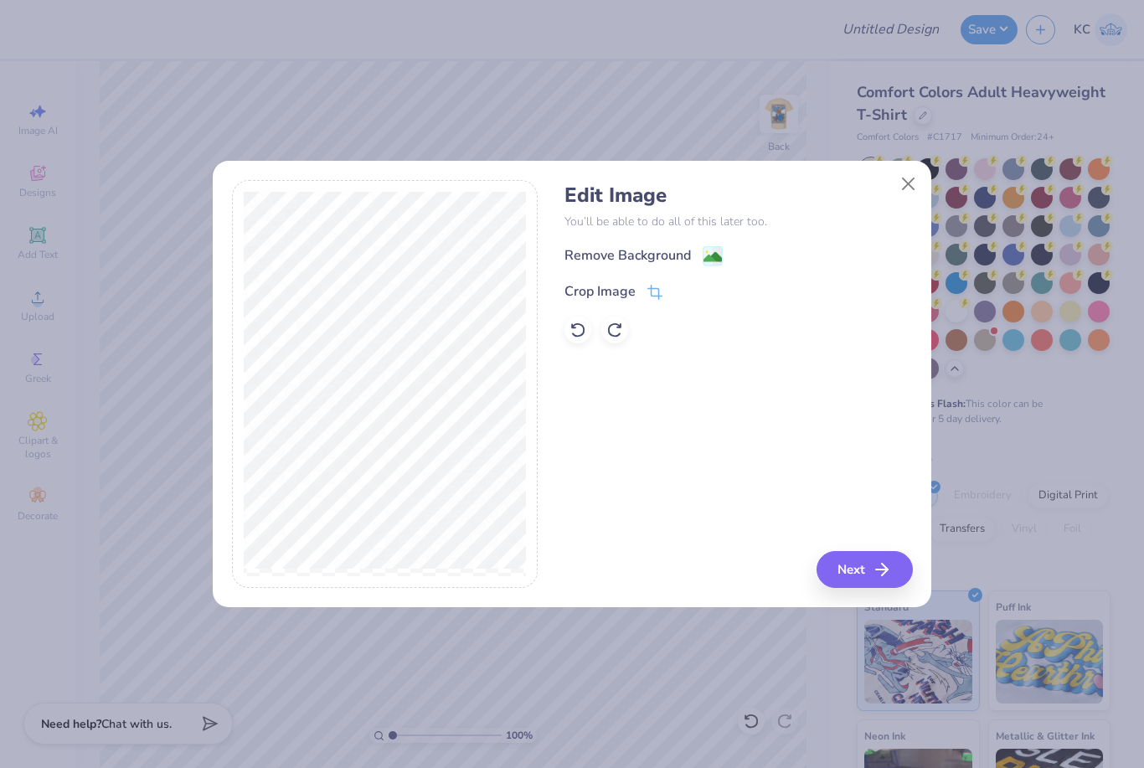
click at [705, 245] on div "Remove Background" at bounding box center [738, 255] width 348 height 21
click at [725, 250] on div "Remove Background" at bounding box center [738, 255] width 348 height 21
click at [714, 262] on image at bounding box center [713, 257] width 18 height 18
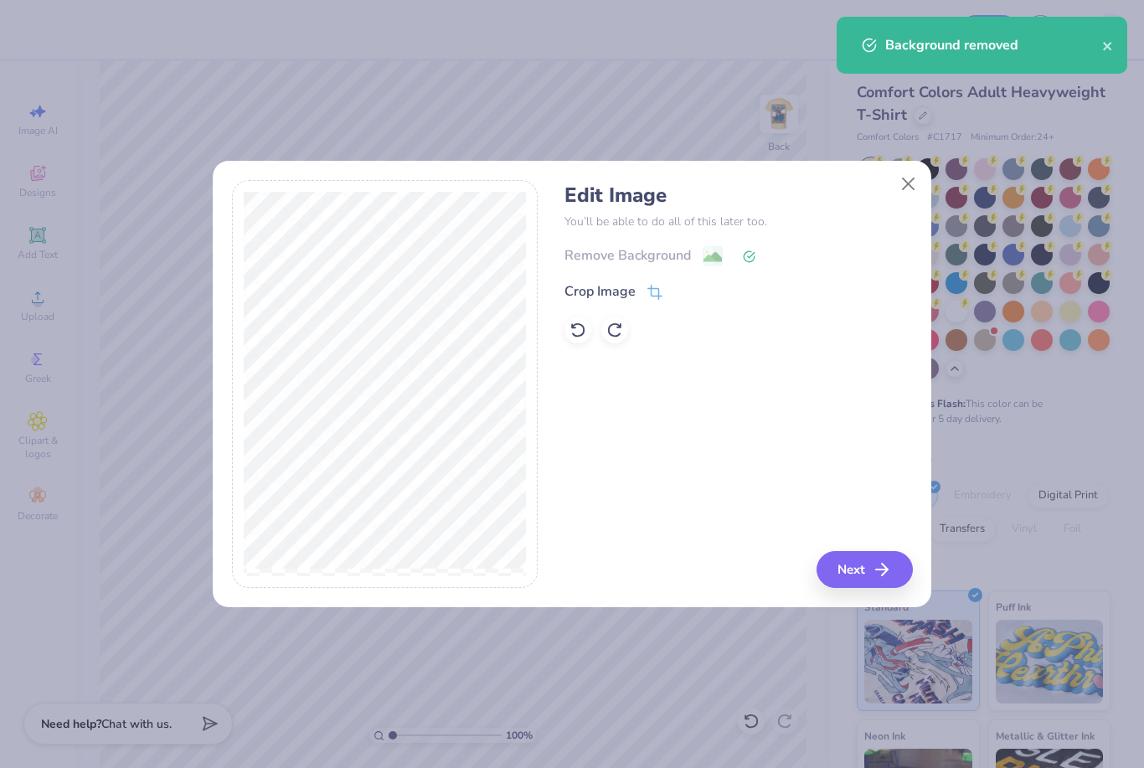
click at [654, 300] on icon at bounding box center [654, 292] width 15 height 15
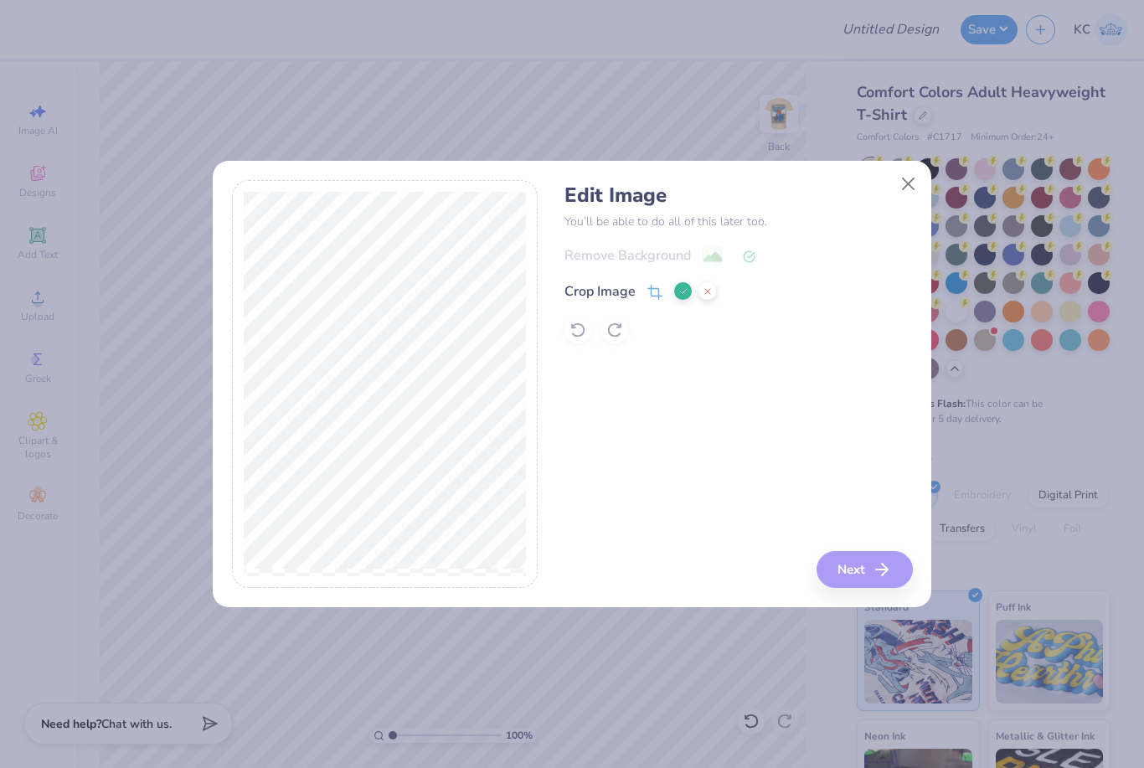
click at [675, 291] on button at bounding box center [683, 291] width 18 height 18
click at [765, 268] on div "Remove Background Crop Image" at bounding box center [738, 294] width 348 height 98
click at [693, 247] on div "Remove Background" at bounding box center [738, 255] width 348 height 21
click at [796, 419] on div "Edit Image You’ll be able to do all of this later too. Remove Background Crop I…" at bounding box center [738, 384] width 348 height 409
click at [795, 419] on div "Edit Image You’ll be able to do all of this later too. Remove Background Crop I…" at bounding box center [738, 384] width 348 height 409
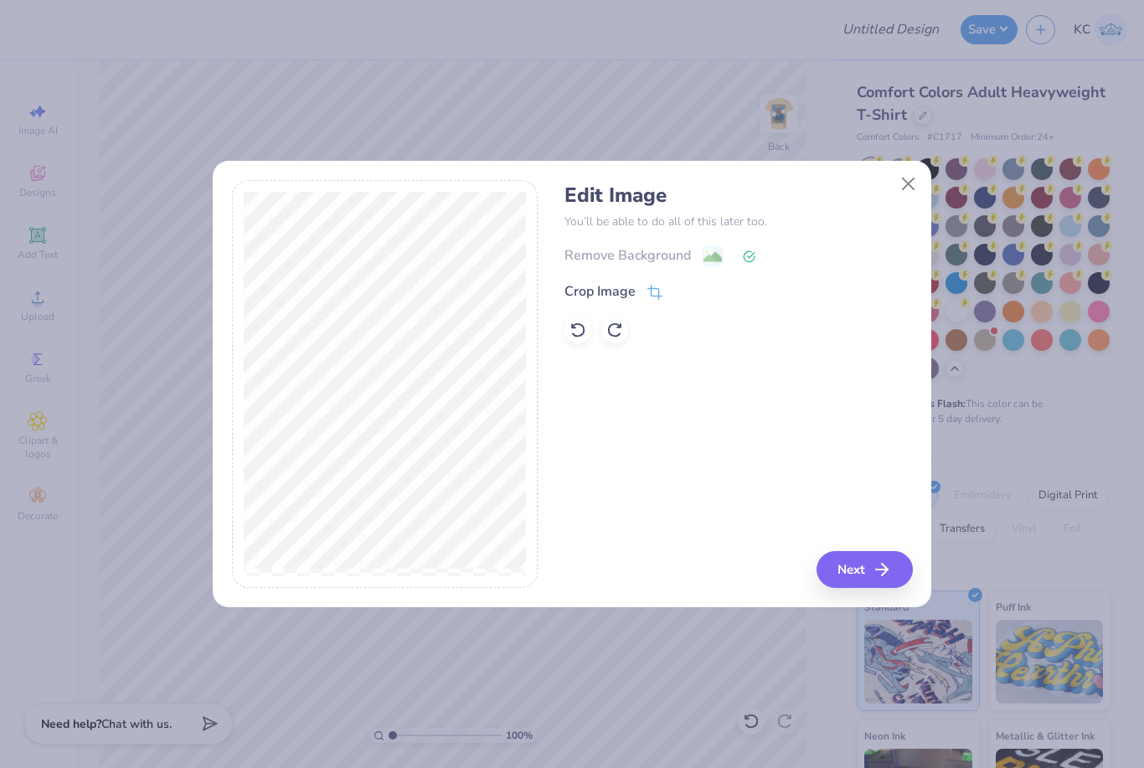
click at [792, 447] on div "Edit Image You’ll be able to do all of this later too. Remove Background Crop I…" at bounding box center [738, 384] width 348 height 409
click at [826, 450] on div "Edit Image You’ll be able to do all of this later too. Remove Background Crop I…" at bounding box center [738, 384] width 348 height 409
click at [854, 566] on button "Next" at bounding box center [865, 569] width 96 height 37
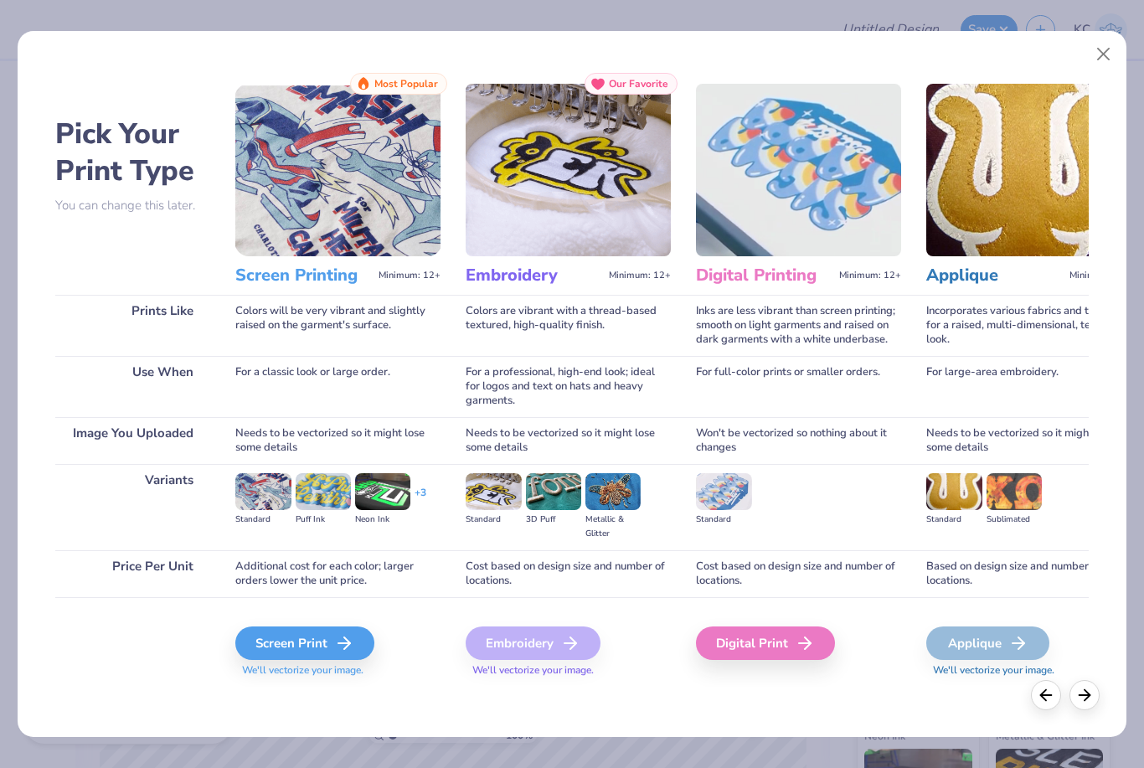
click at [308, 641] on div "Screen Print" at bounding box center [304, 643] width 139 height 34
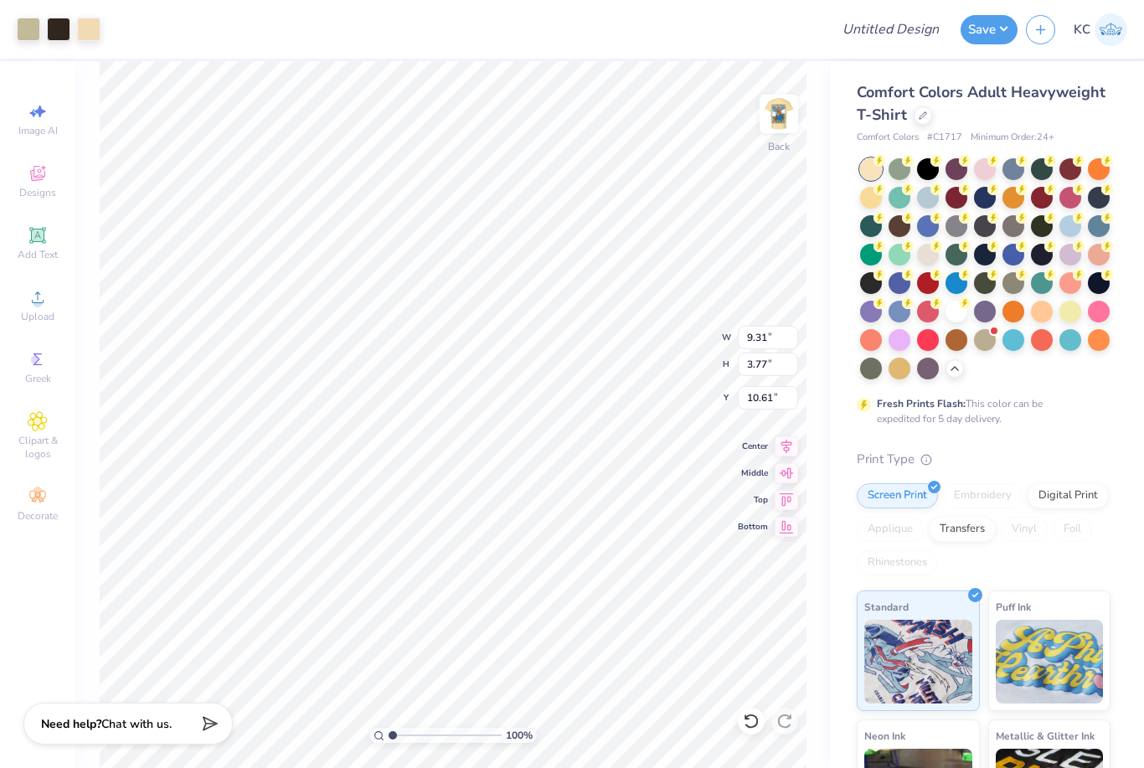
click at [34, 35] on div at bounding box center [28, 29] width 23 height 23
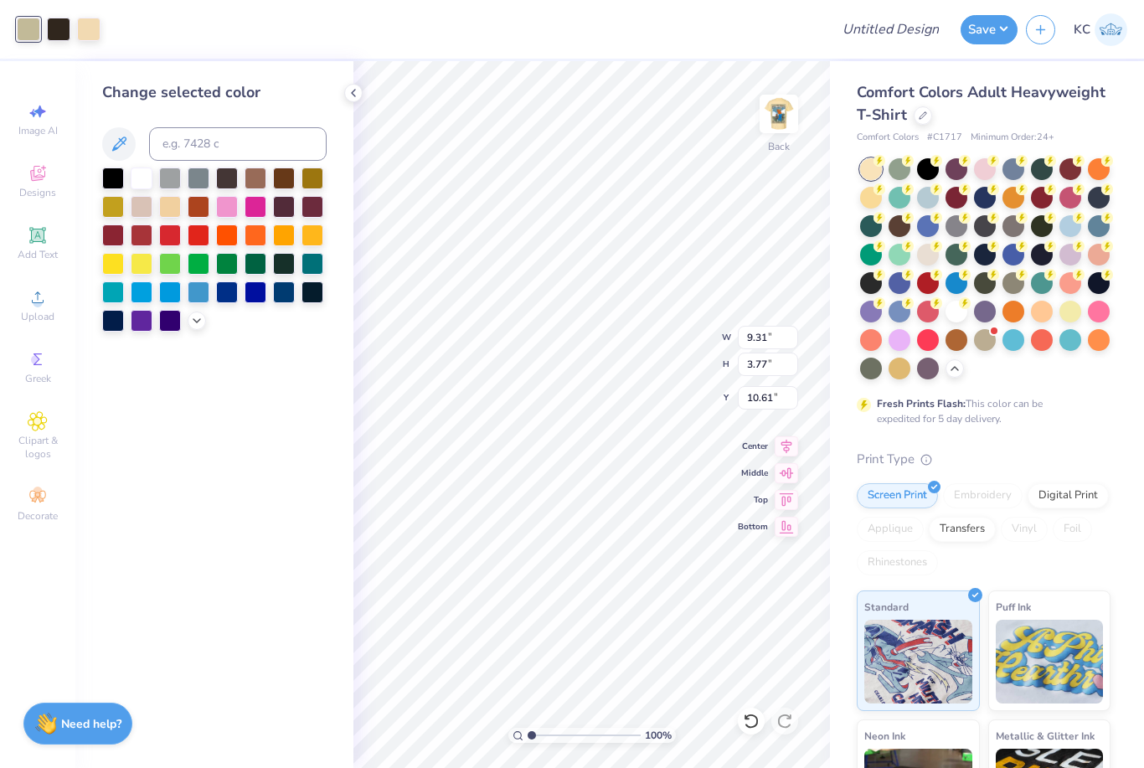
click at [196, 332] on div at bounding box center [214, 250] width 224 height 164
click at [196, 324] on icon at bounding box center [196, 320] width 13 height 13
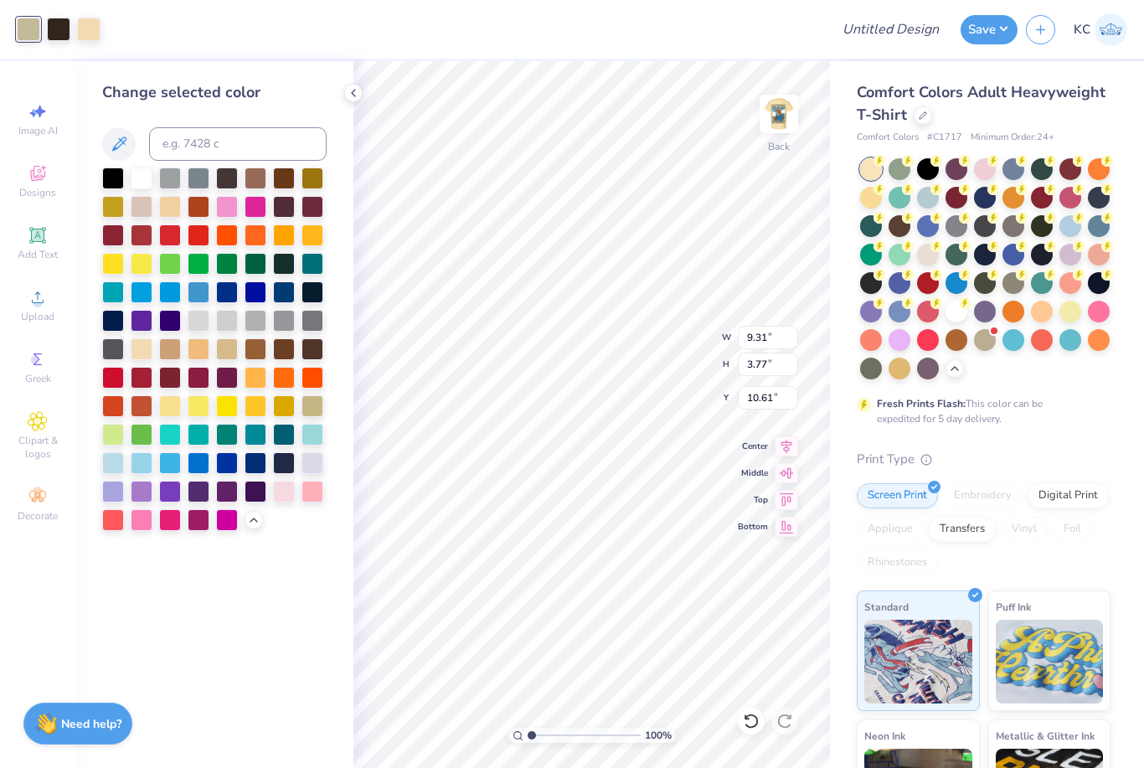
click at [175, 212] on div at bounding box center [170, 207] width 22 height 22
click at [120, 157] on button at bounding box center [119, 144] width 34 height 34
click at [143, 354] on div at bounding box center [142, 349] width 22 height 22
click at [1003, 329] on div at bounding box center [1014, 340] width 22 height 22
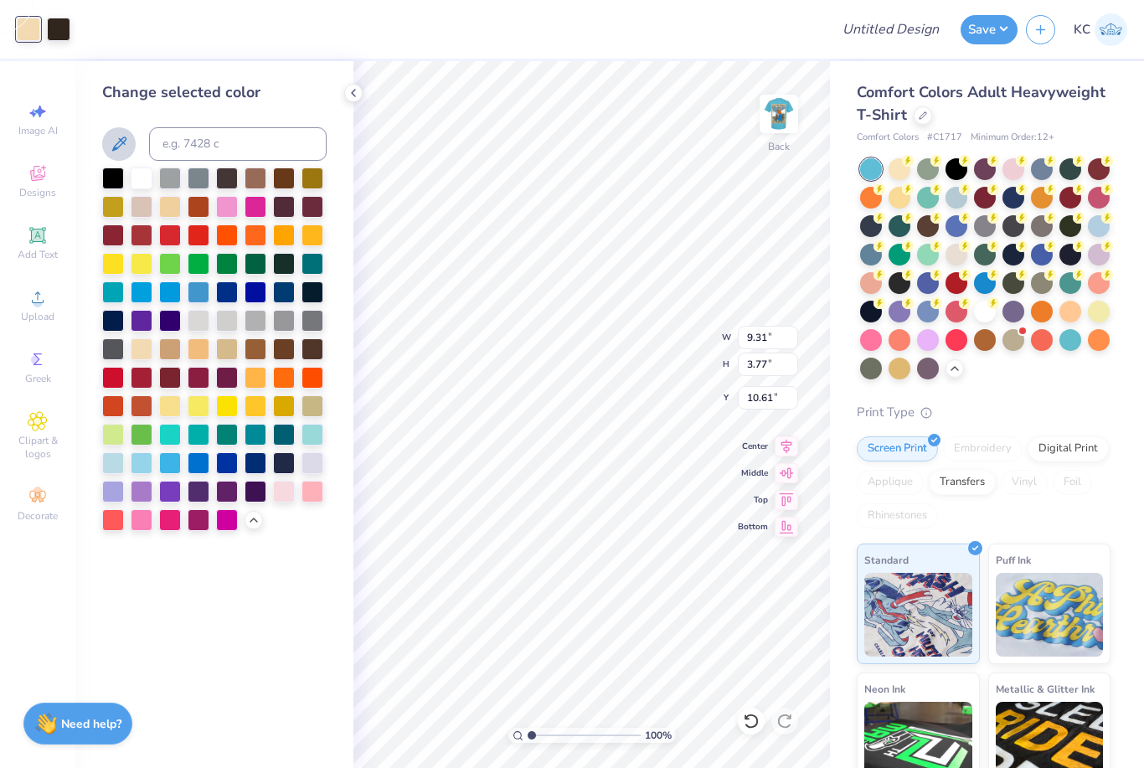
click at [987, 337] on div at bounding box center [985, 340] width 22 height 22
click at [1005, 338] on div at bounding box center [1014, 340] width 22 height 22
click at [988, 330] on div at bounding box center [985, 340] width 22 height 22
click at [983, 337] on div at bounding box center [985, 340] width 22 height 22
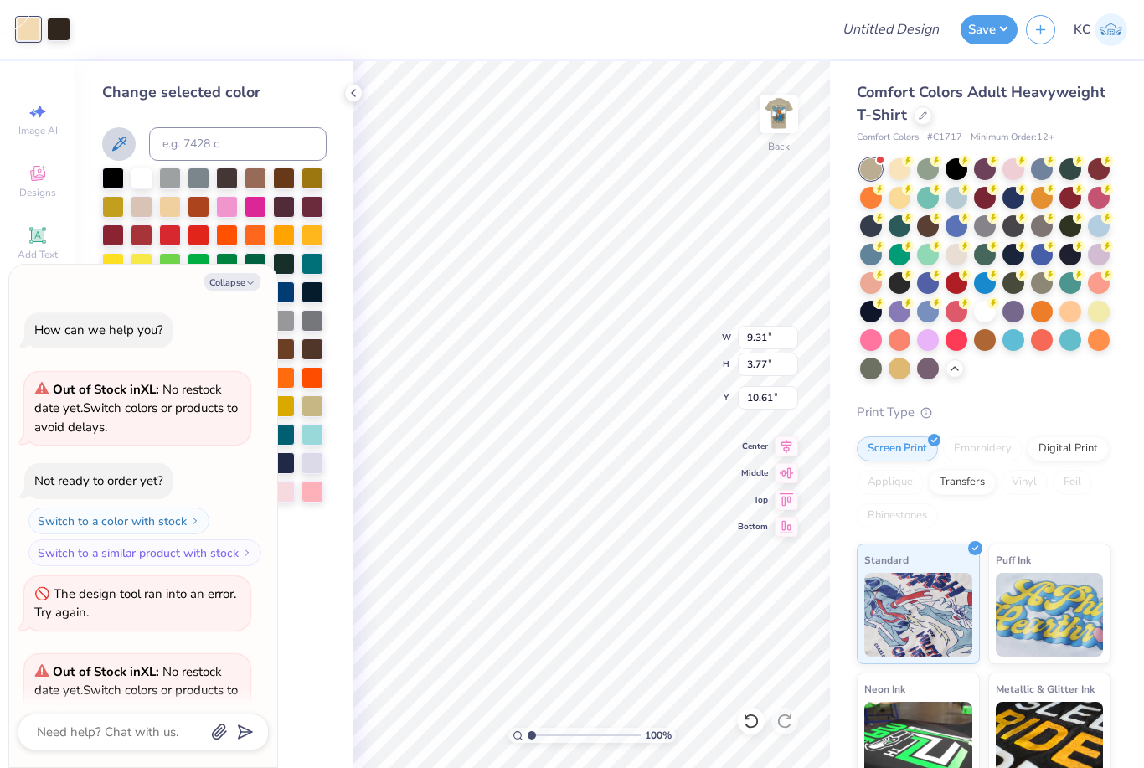
scroll to position [152, 0]
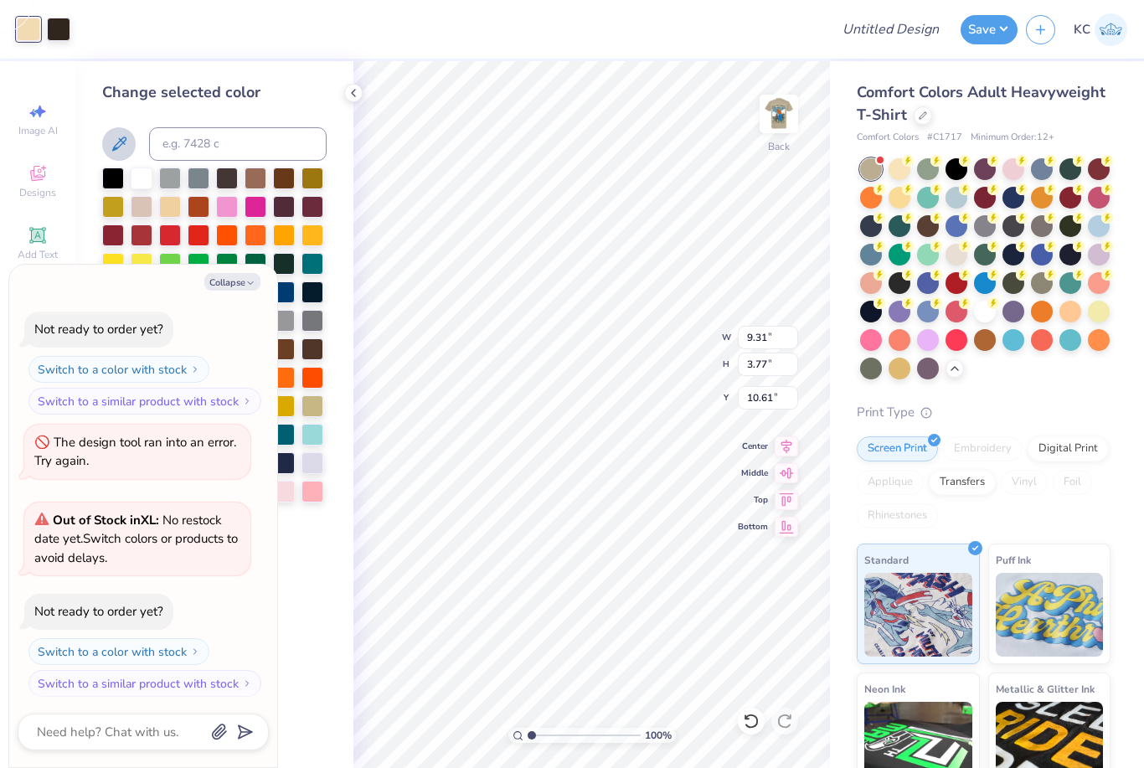
click at [229, 284] on button "Collapse" at bounding box center [232, 282] width 56 height 18
type textarea "x"
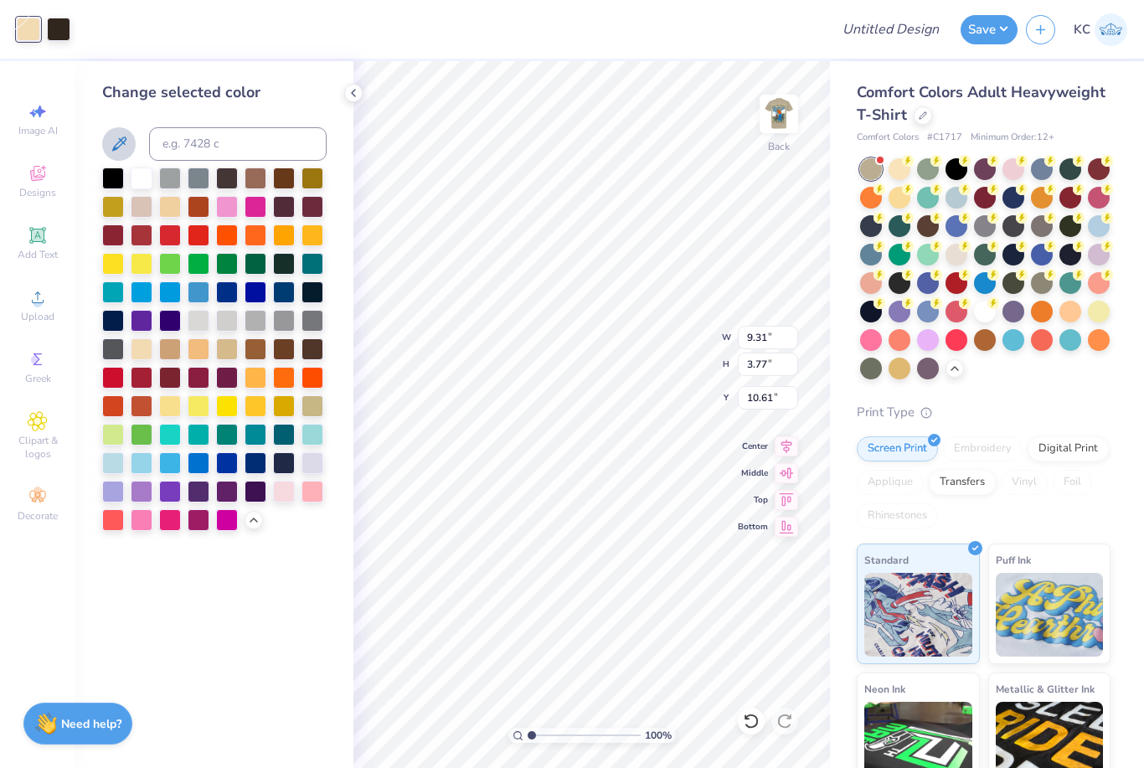
click at [315, 404] on div at bounding box center [313, 406] width 22 height 22
click at [224, 357] on div at bounding box center [227, 349] width 22 height 22
click at [138, 213] on div at bounding box center [142, 207] width 22 height 22
click at [245, 523] on div at bounding box center [254, 520] width 18 height 18
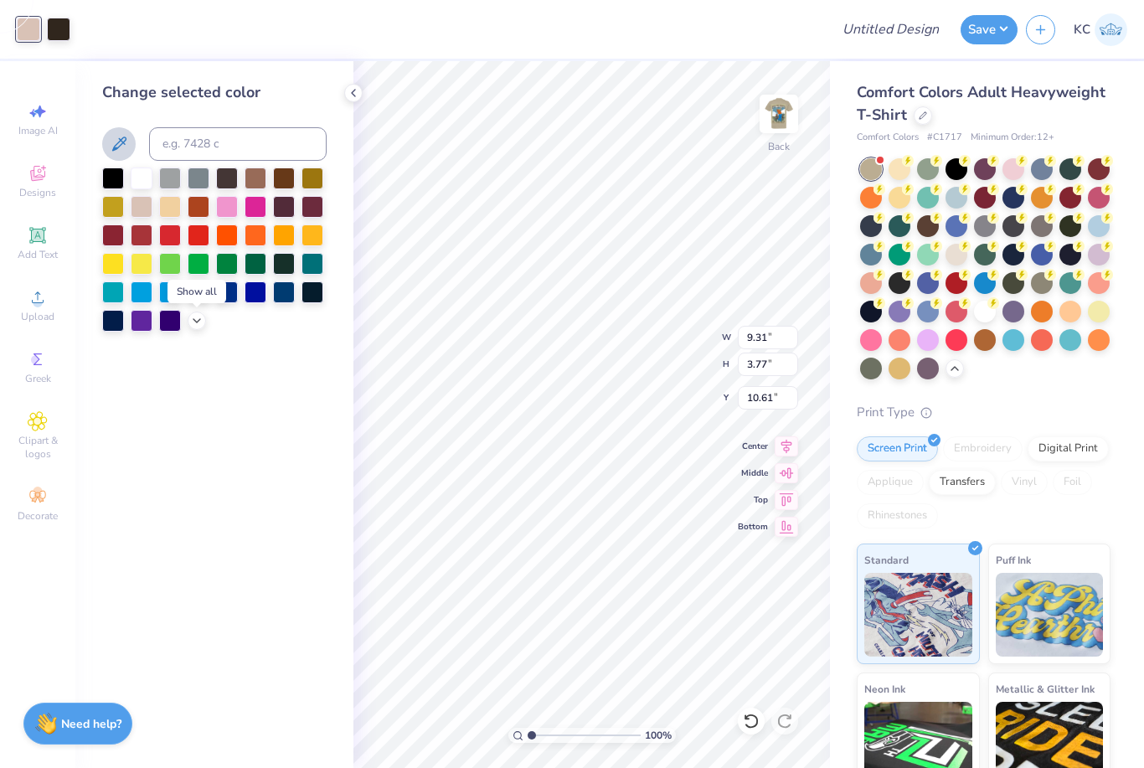
click at [120, 153] on icon at bounding box center [119, 144] width 20 height 20
click at [117, 147] on icon at bounding box center [119, 144] width 20 height 20
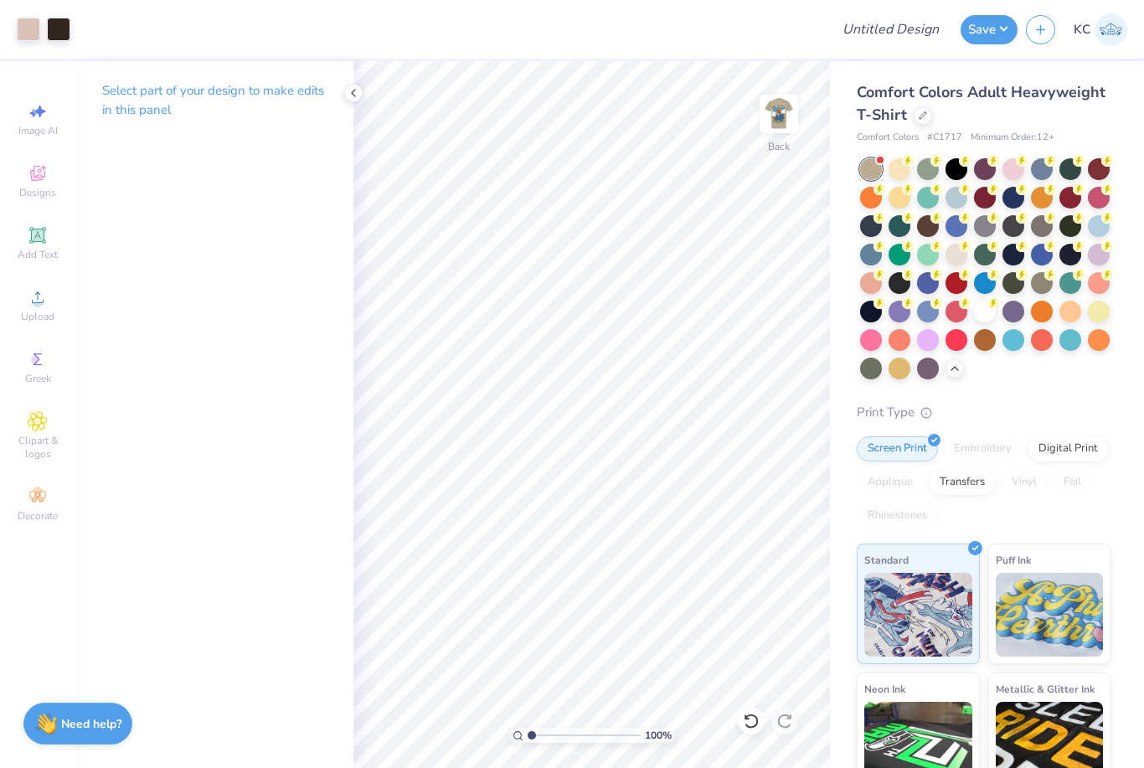
click at [335, 86] on div "Select part of your design to make edits in this panel" at bounding box center [214, 106] width 278 height 91
click at [345, 101] on div "Select part of your design to make edits in this panel" at bounding box center [214, 106] width 278 height 91
click at [356, 91] on icon at bounding box center [353, 92] width 13 height 13
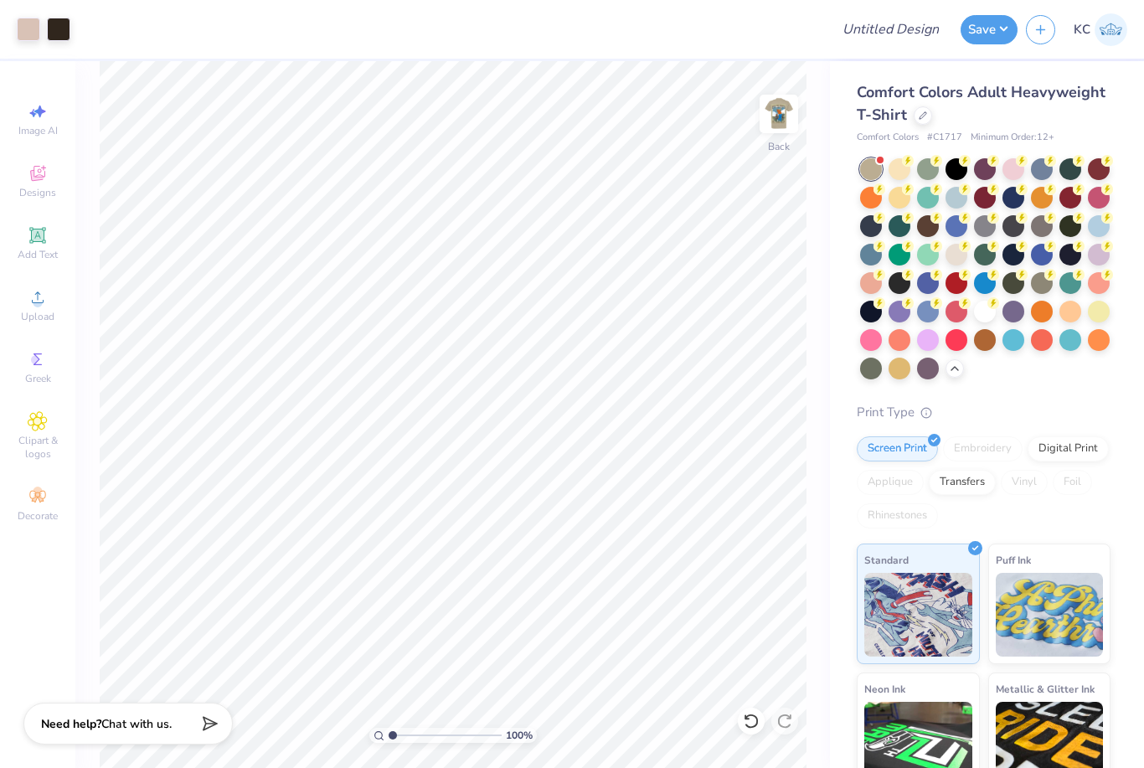
click at [82, 252] on div "100 % Back" at bounding box center [452, 414] width 755 height 707
click at [786, 123] on img at bounding box center [779, 114] width 34 height 34
